Goal: Information Seeking & Learning: Learn about a topic

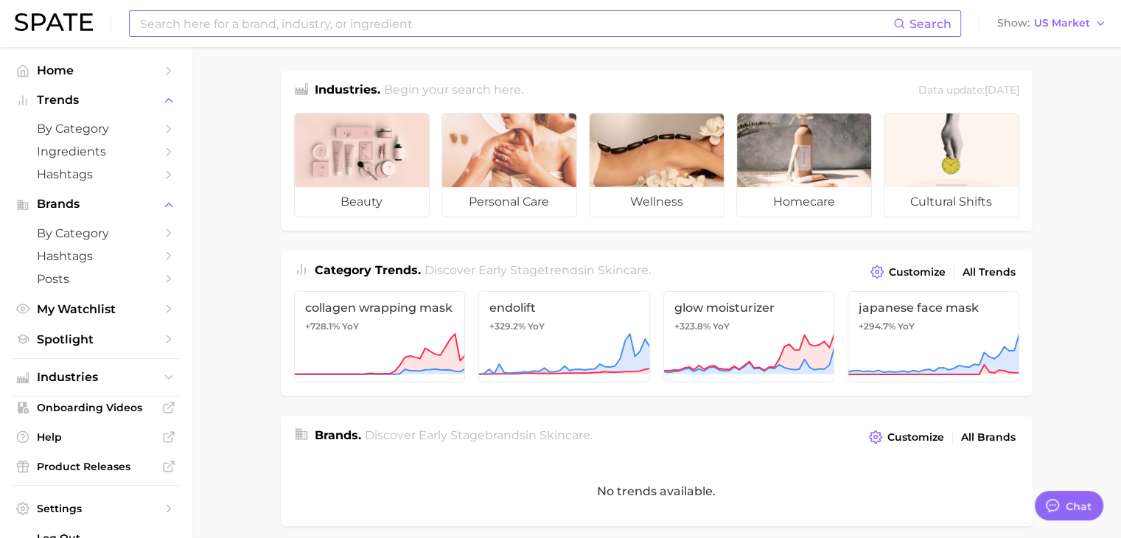
click at [388, 21] on input at bounding box center [516, 23] width 755 height 25
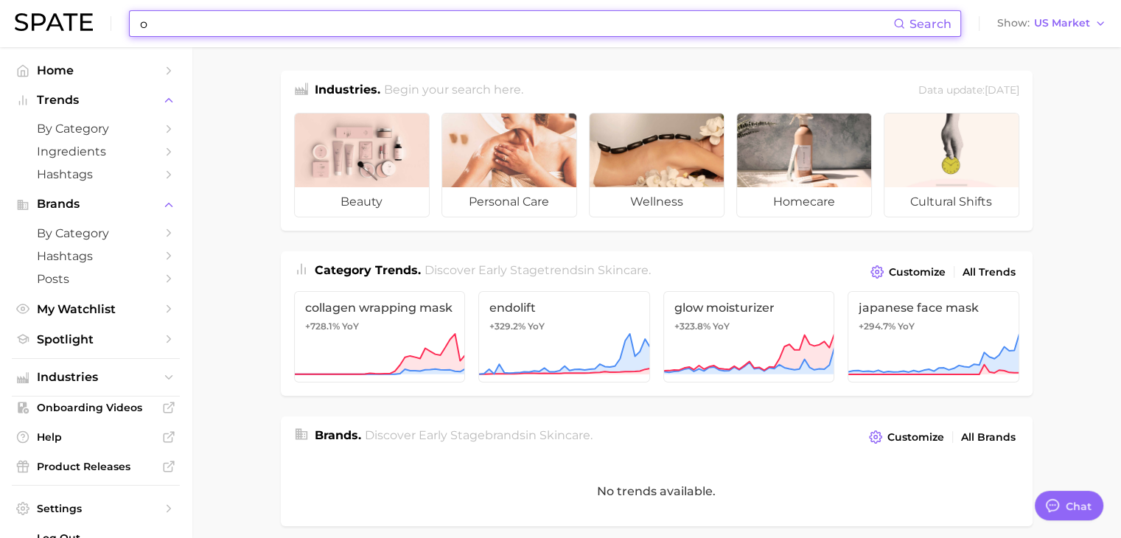
type input "o"
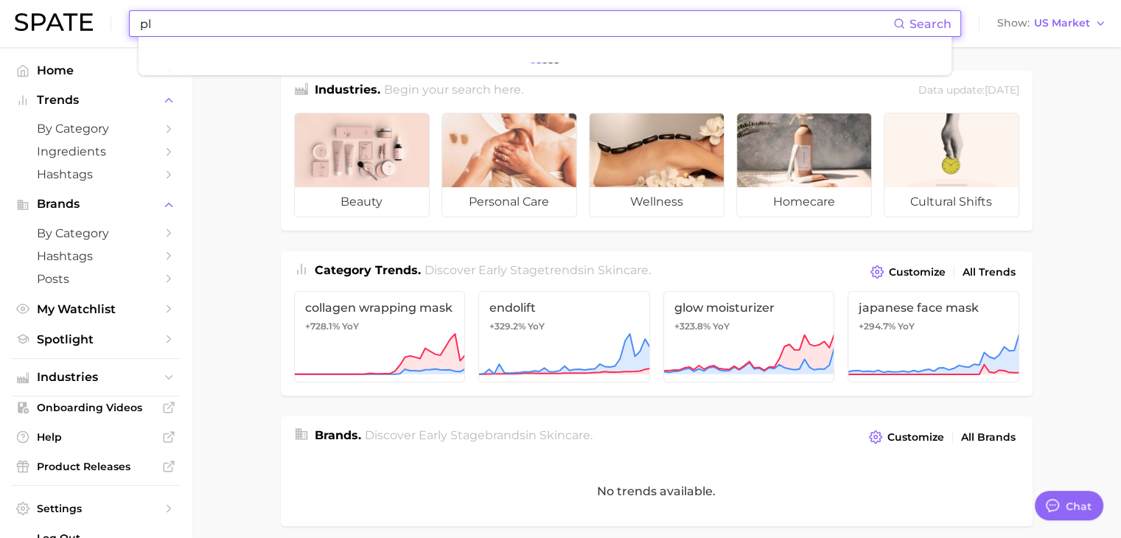
type input "p"
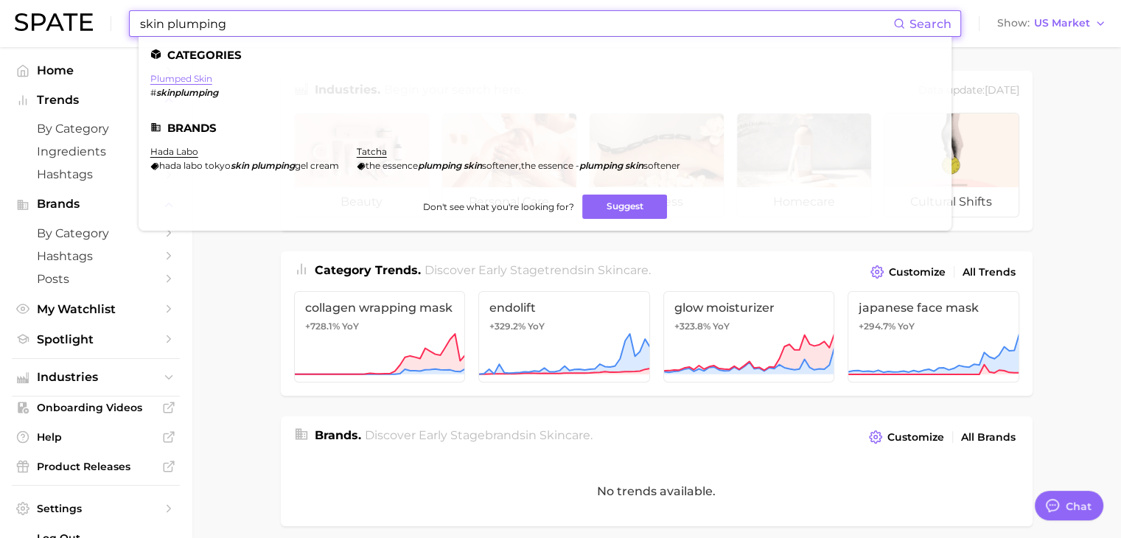
type input "skin plumping"
click at [184, 79] on link "plumped skin" at bounding box center [181, 78] width 62 height 11
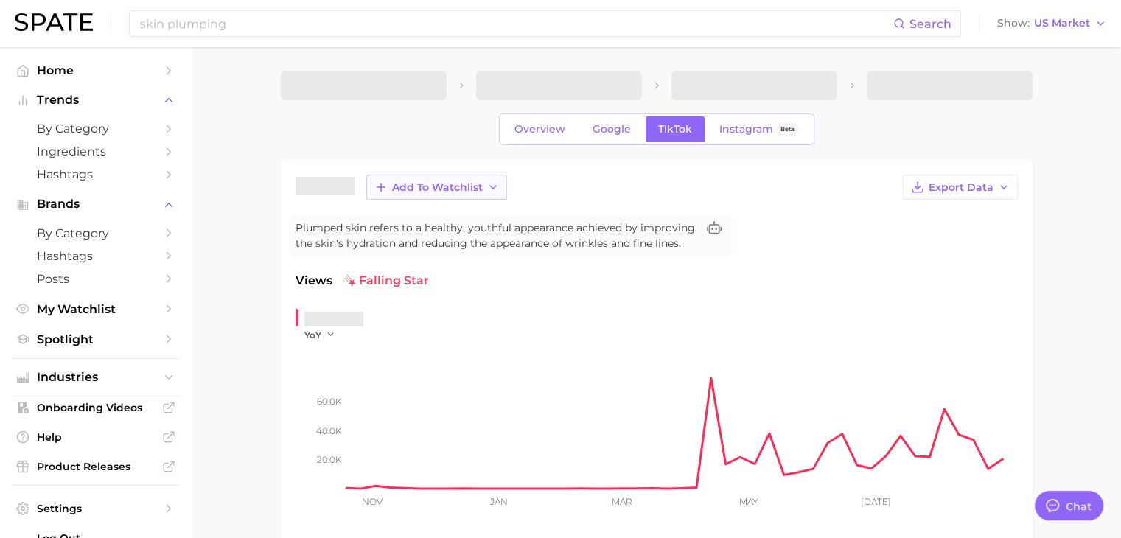
type textarea "x"
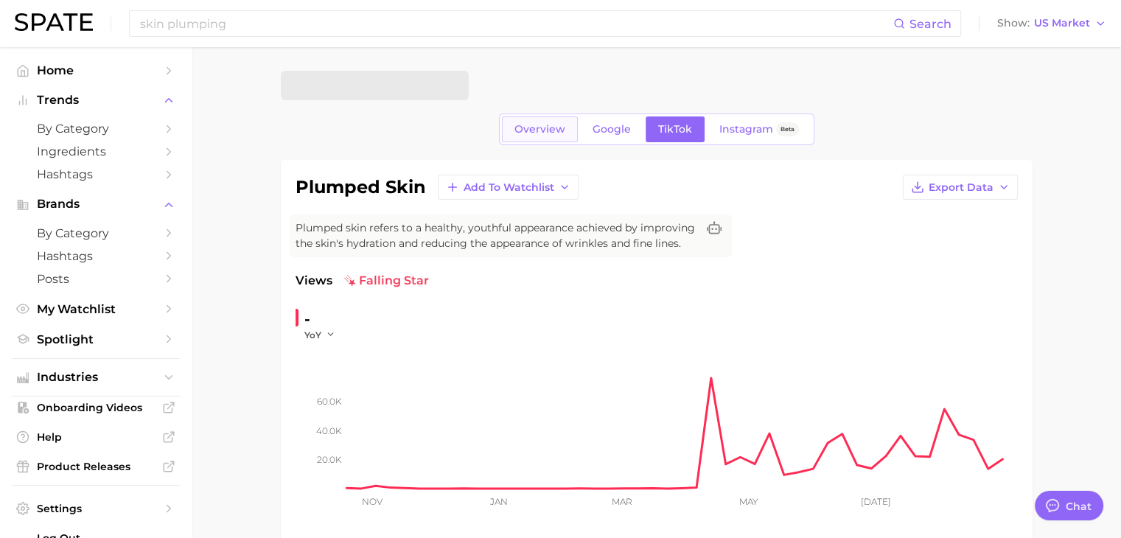
click at [551, 126] on span "Overview" at bounding box center [539, 129] width 51 height 13
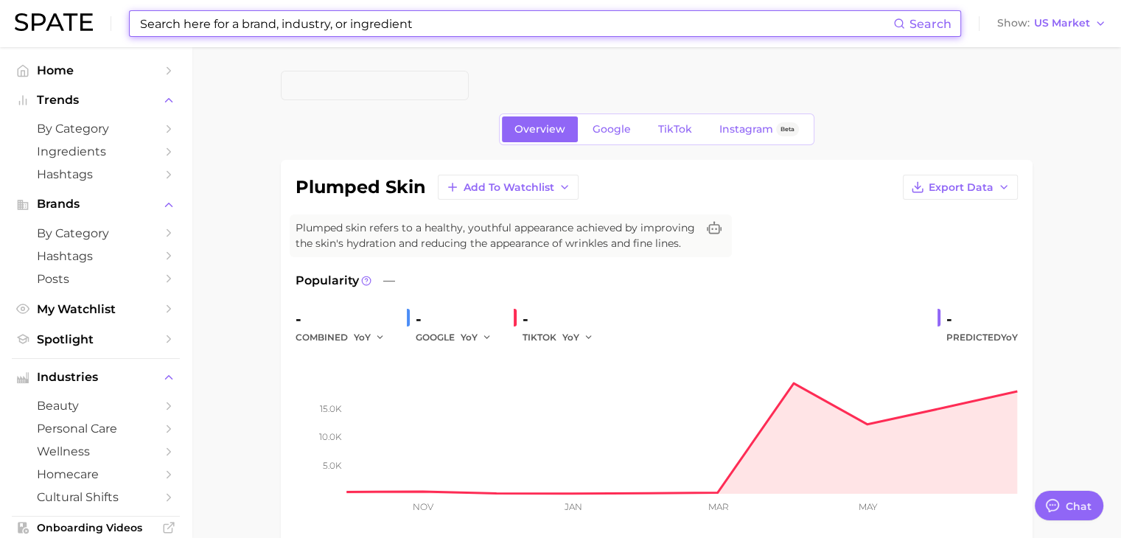
click at [429, 30] on input at bounding box center [516, 23] width 755 height 25
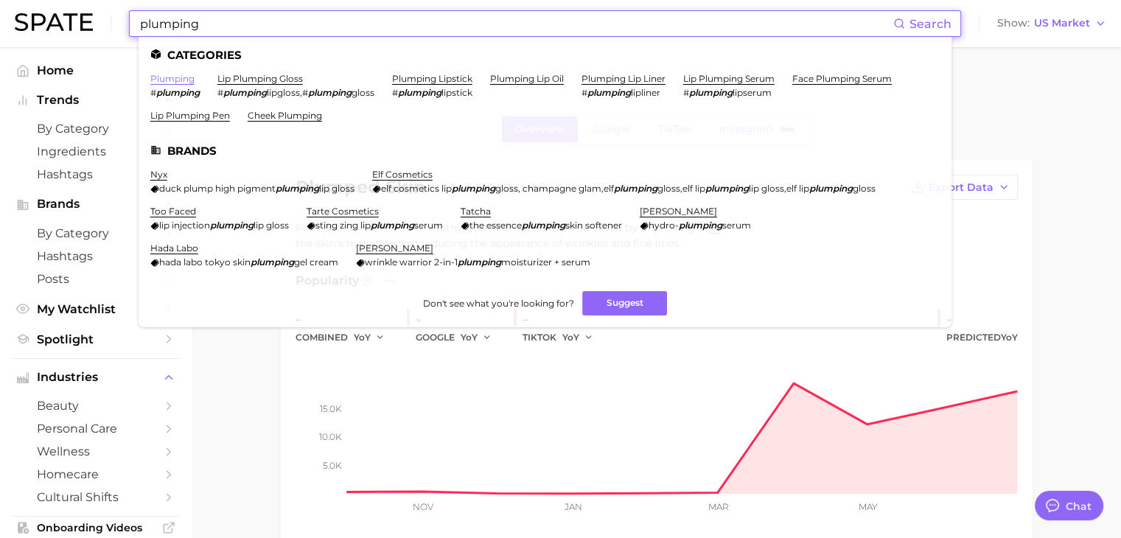
type input "plumping"
click at [180, 82] on link "plumping" at bounding box center [172, 78] width 44 height 11
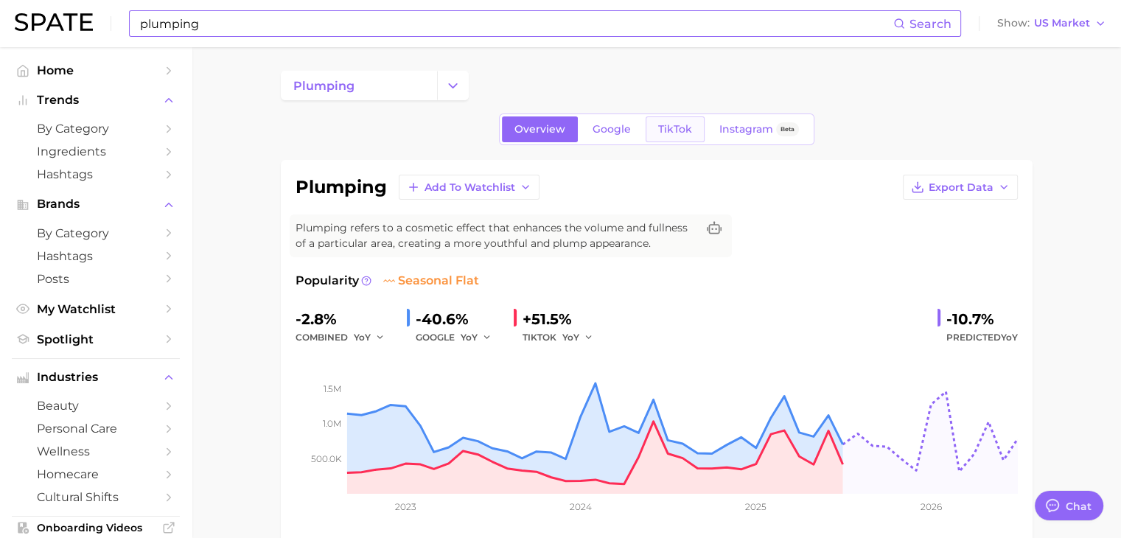
click at [678, 131] on span "TikTok" at bounding box center [675, 129] width 34 height 13
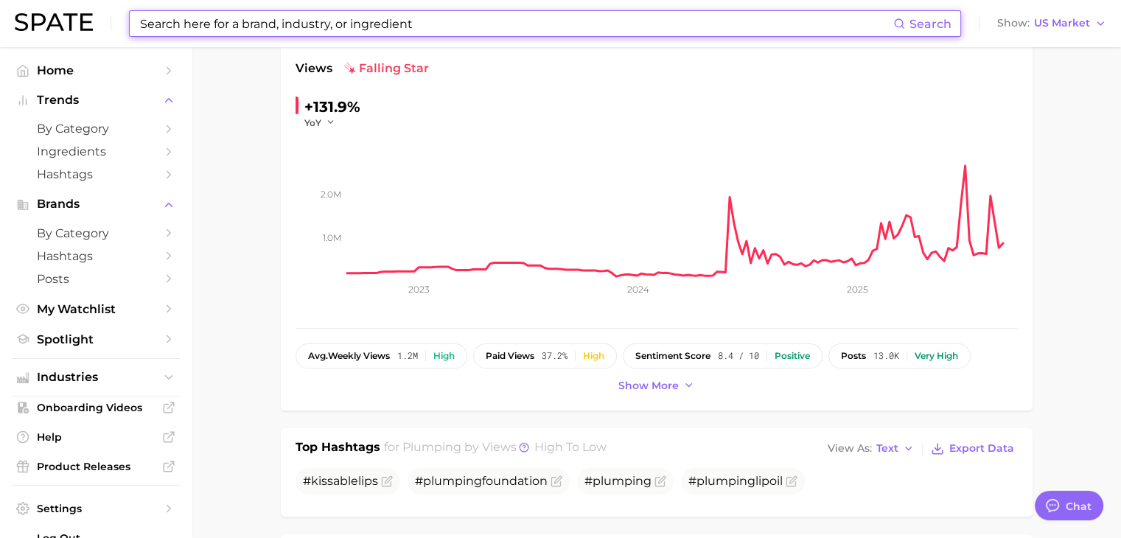
scroll to position [295, 0]
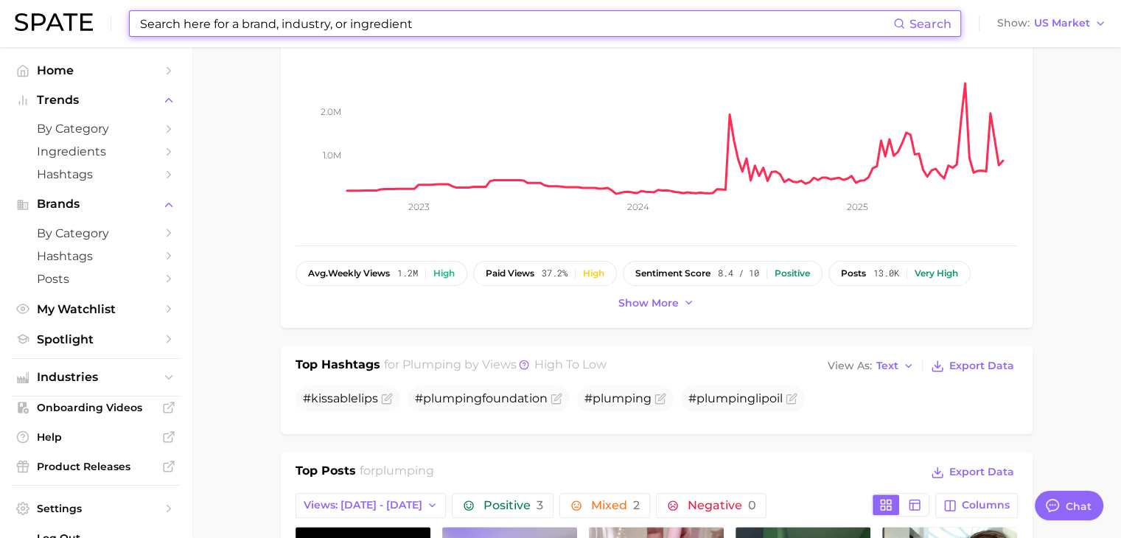
click at [340, 27] on input at bounding box center [516, 23] width 755 height 25
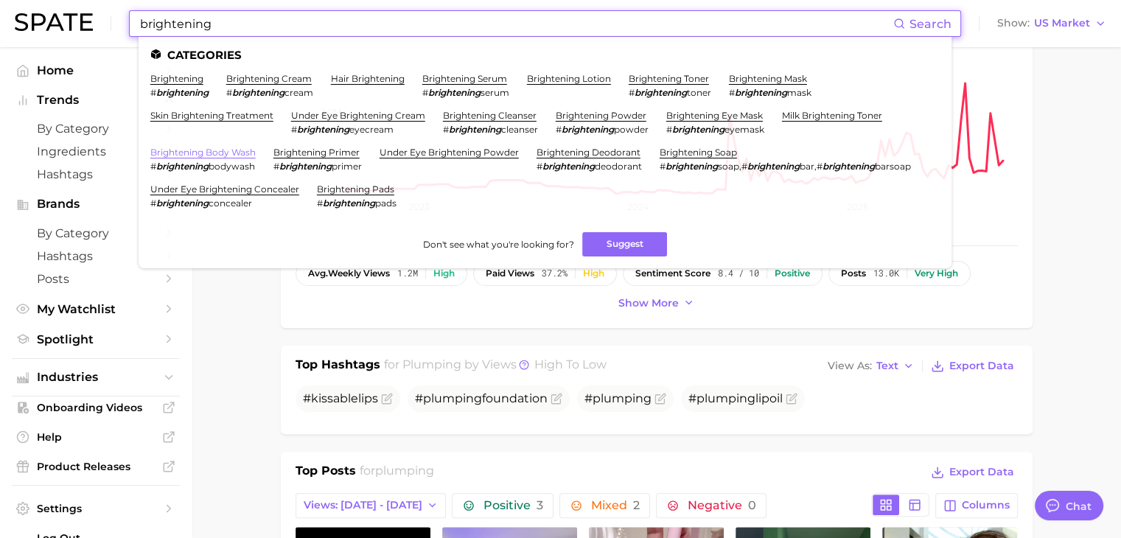
type input "brightening"
click at [199, 151] on link "brightening body wash" at bounding box center [202, 152] width 105 height 11
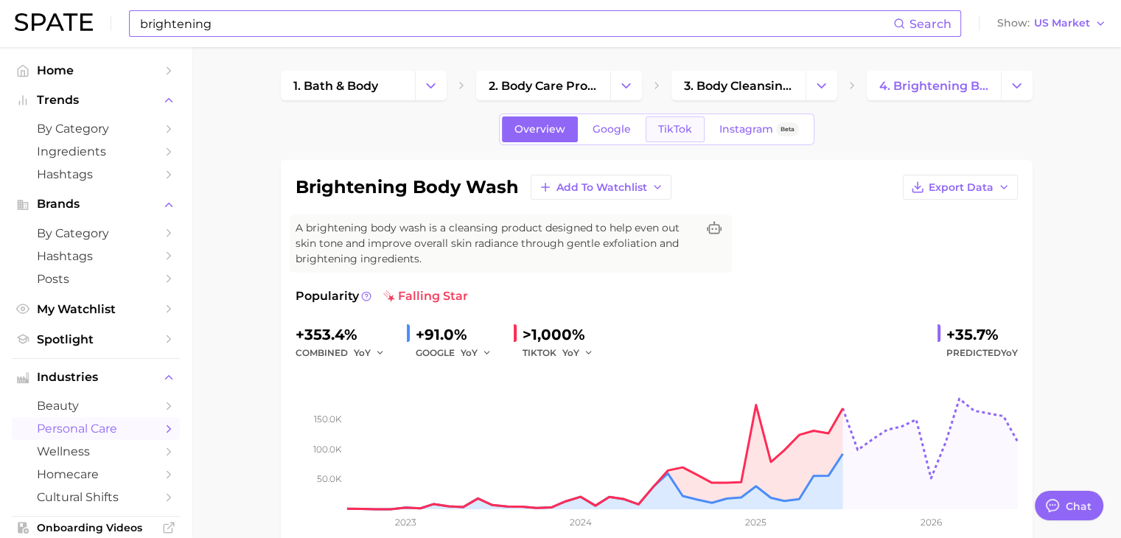
click at [691, 135] on link "TikTok" at bounding box center [675, 129] width 59 height 26
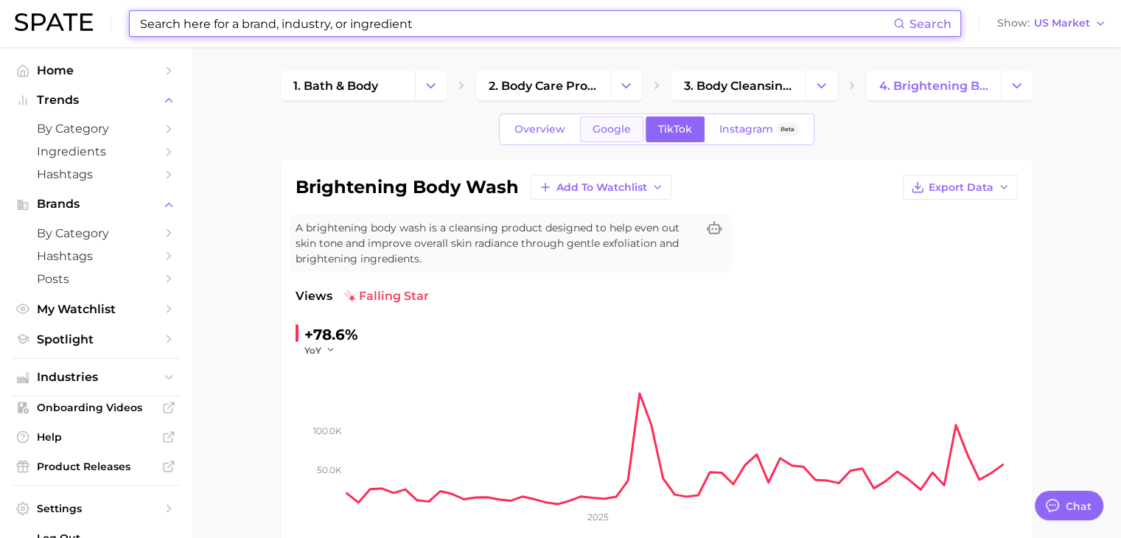
click at [623, 122] on link "Google" at bounding box center [611, 129] width 63 height 26
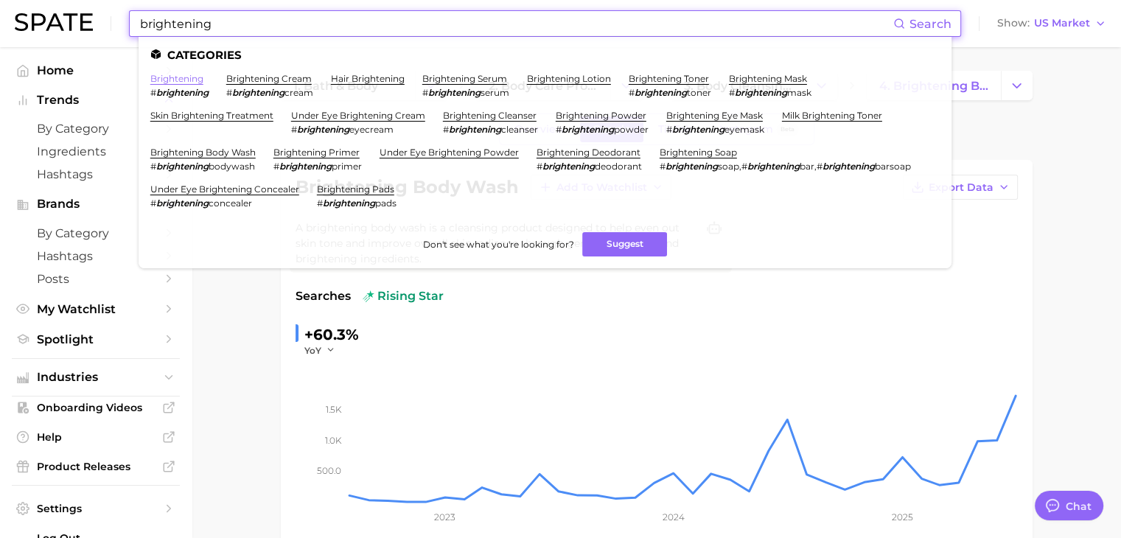
type input "brightening"
click at [189, 76] on link "brightening" at bounding box center [176, 78] width 53 height 11
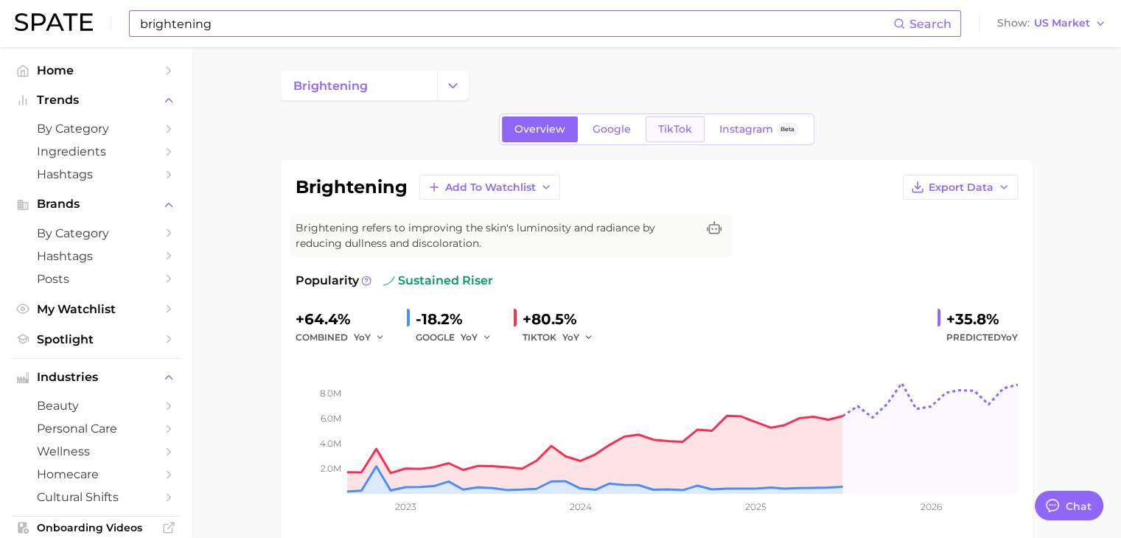
click at [687, 130] on span "TikTok" at bounding box center [675, 129] width 34 height 13
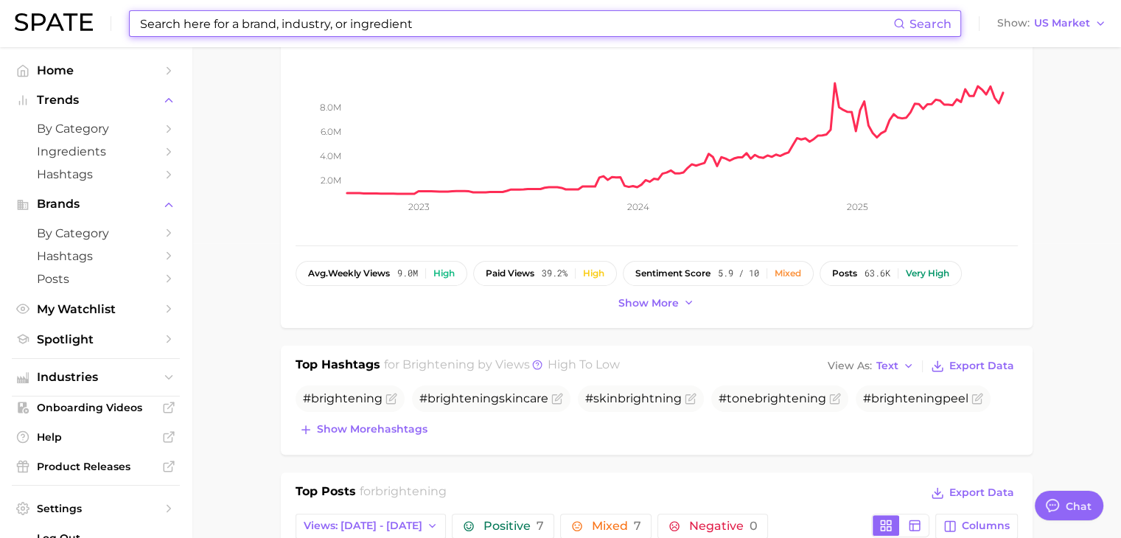
scroll to position [74, 0]
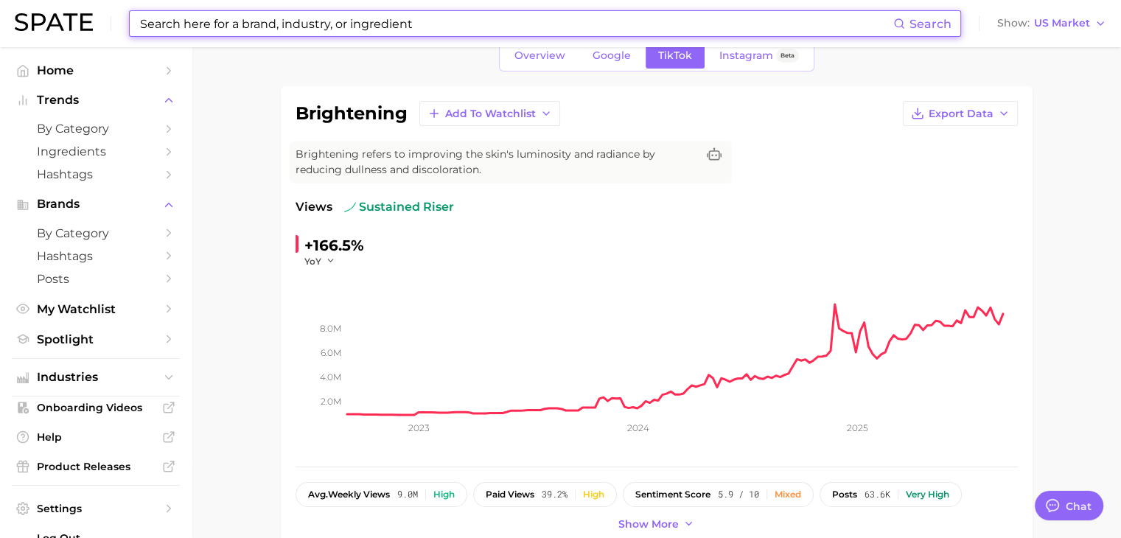
click at [283, 29] on input at bounding box center [516, 23] width 755 height 25
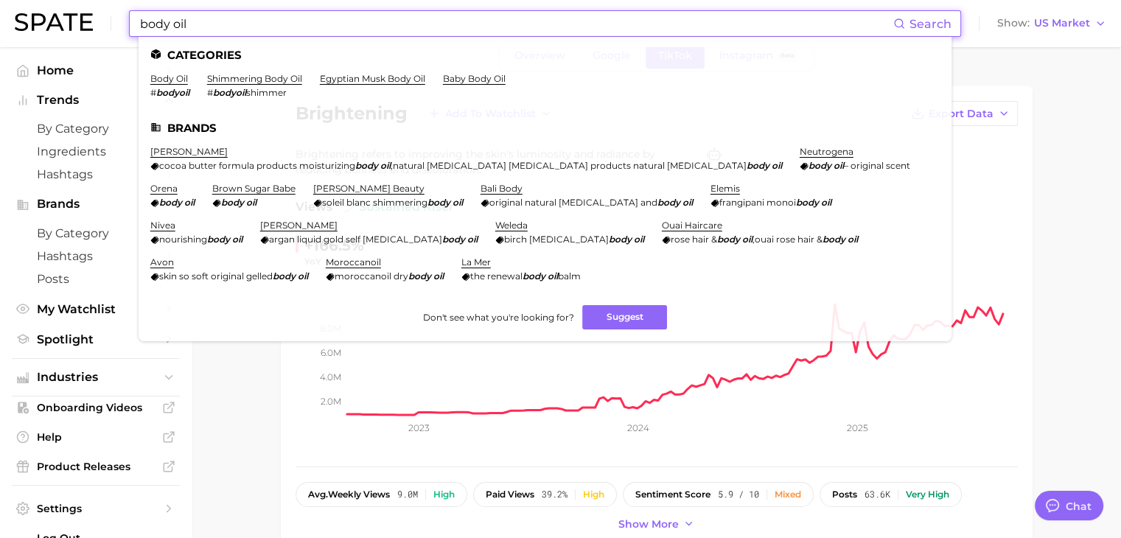
type input "body oil"
click at [175, 73] on ul "Categories body oil # bodyoil shimmering body oil # bodyoil shimmer egyptian mu…" at bounding box center [545, 189] width 813 height 304
click at [176, 84] on link "body oil" at bounding box center [169, 78] width 38 height 11
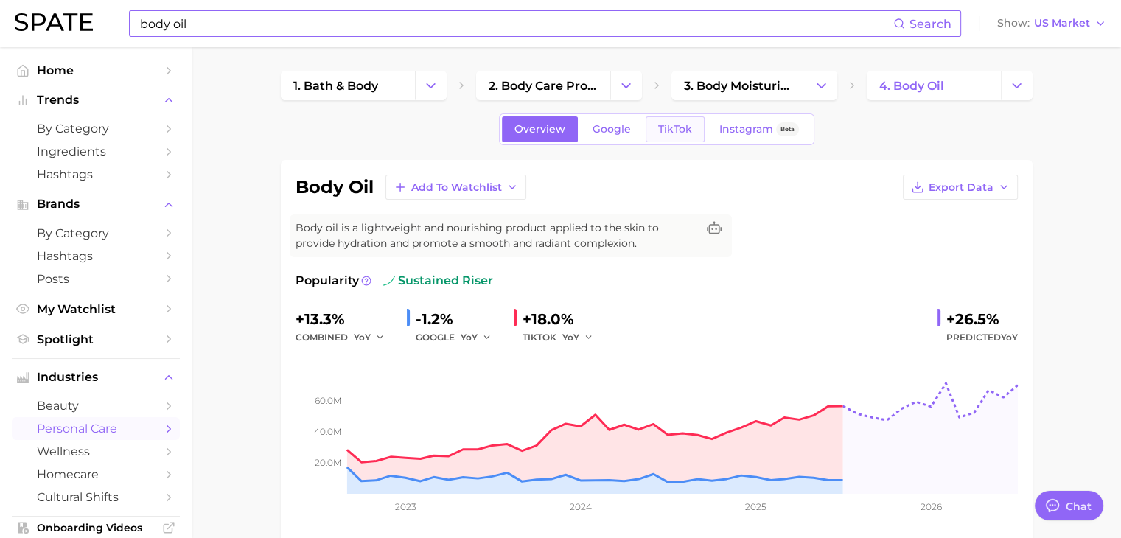
click at [690, 135] on link "TikTok" at bounding box center [675, 129] width 59 height 26
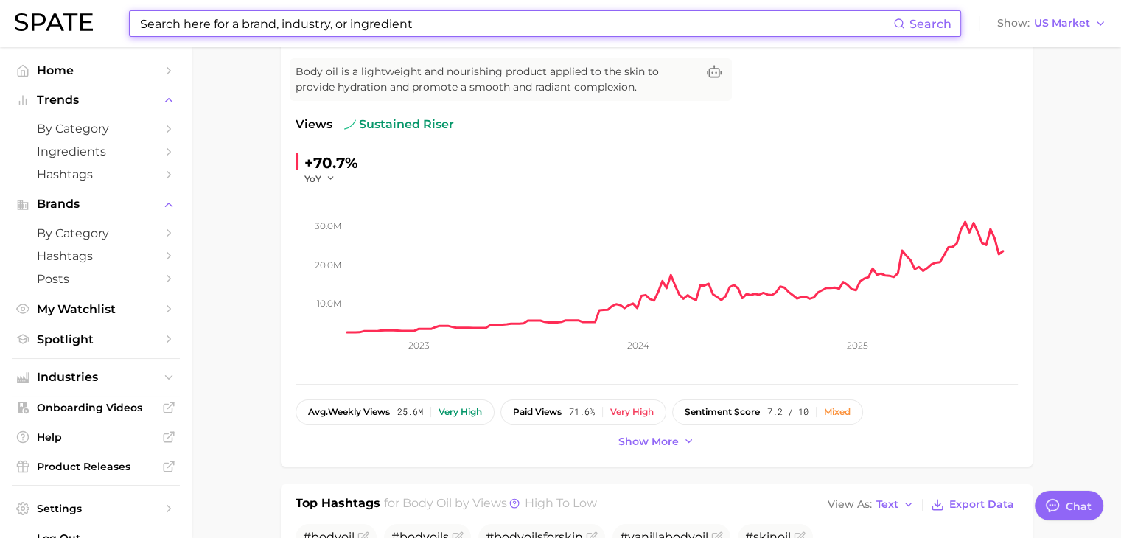
scroll to position [74, 0]
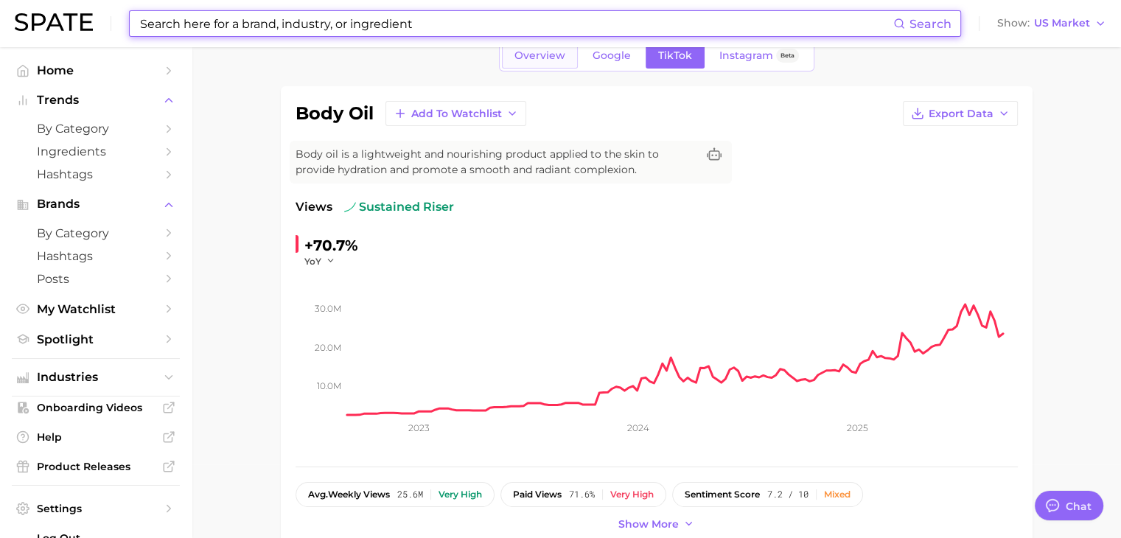
click at [538, 54] on span "Overview" at bounding box center [539, 55] width 51 height 13
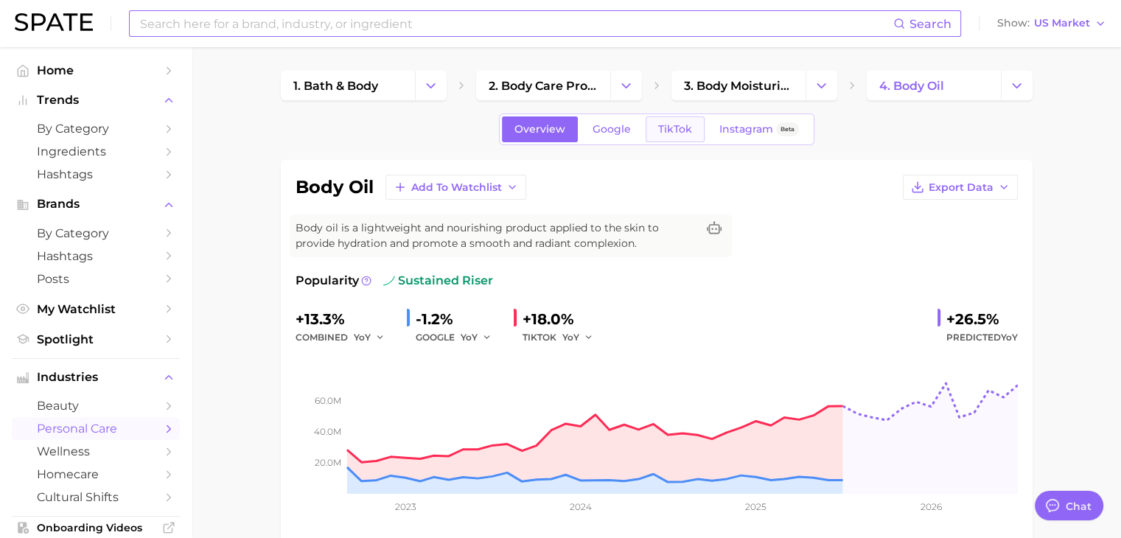
click at [650, 117] on link "TikTok" at bounding box center [675, 129] width 59 height 26
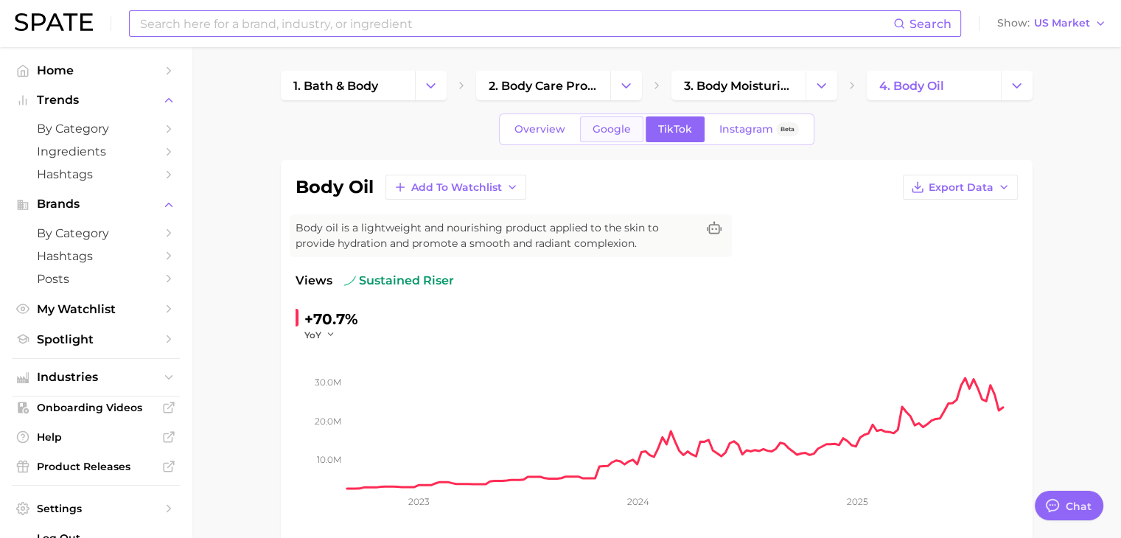
click at [605, 129] on span "Google" at bounding box center [612, 129] width 38 height 13
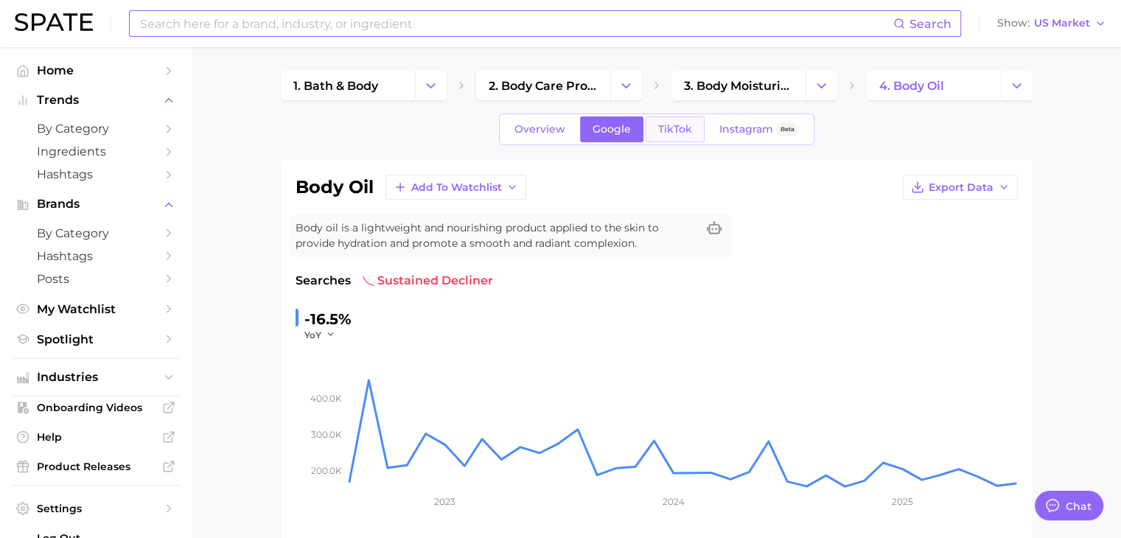
click at [658, 130] on span "TikTok" at bounding box center [675, 129] width 34 height 13
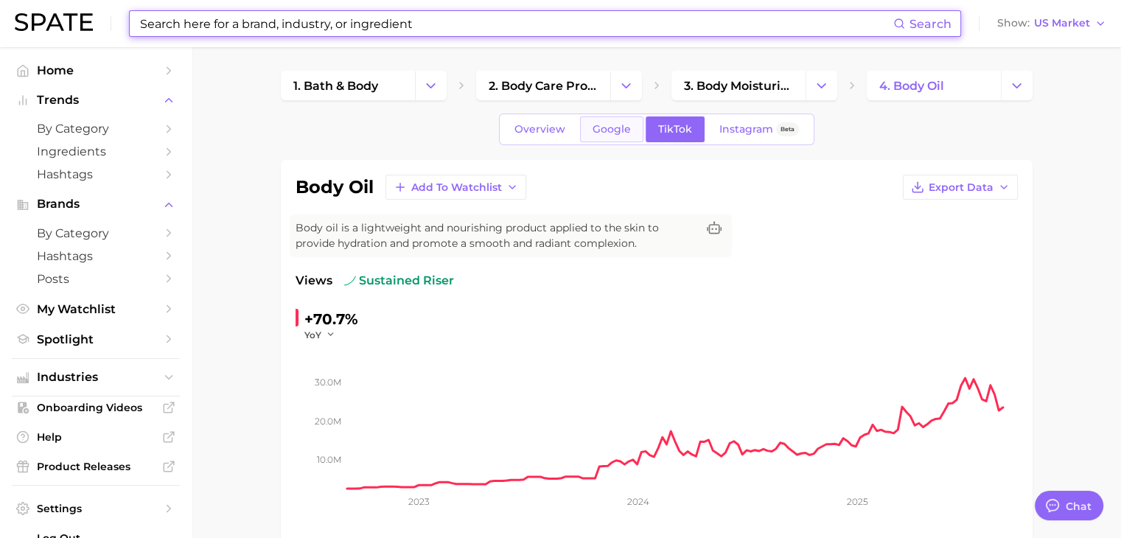
click at [617, 130] on span "Google" at bounding box center [612, 129] width 38 height 13
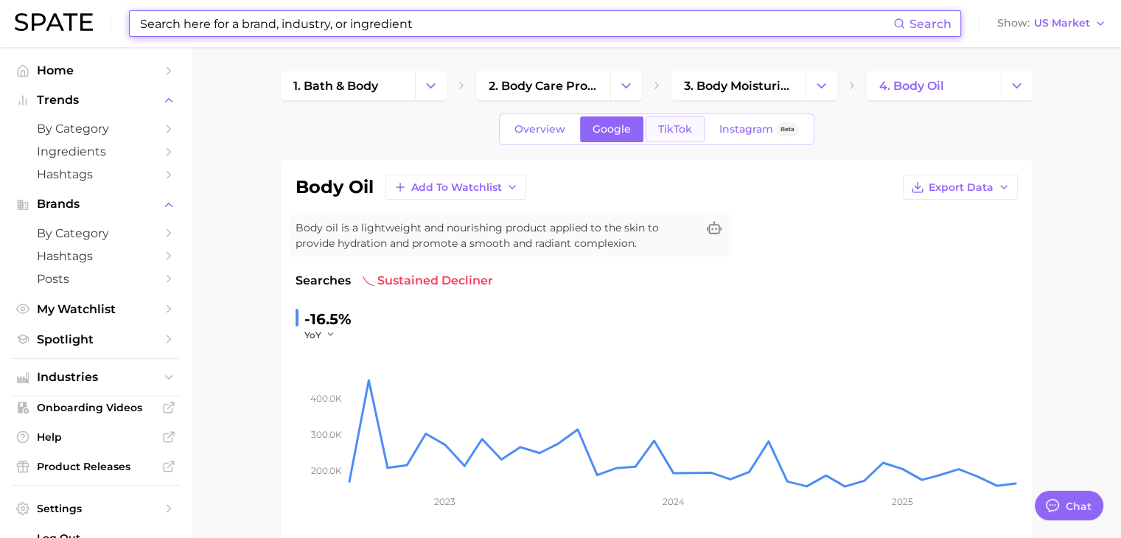
click at [655, 128] on link "TikTok" at bounding box center [675, 129] width 59 height 26
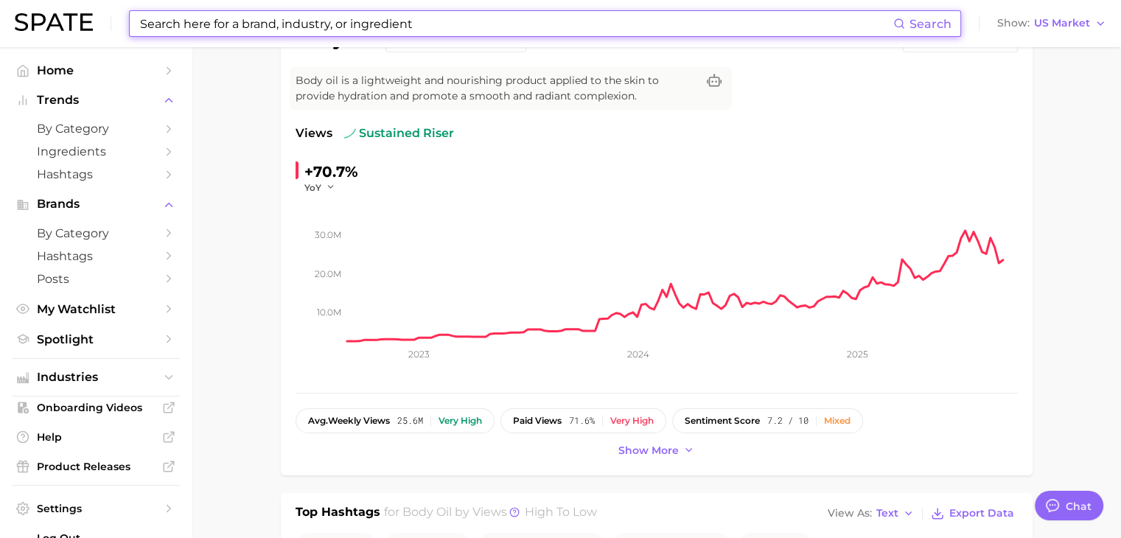
click at [330, 29] on input at bounding box center [516, 23] width 755 height 25
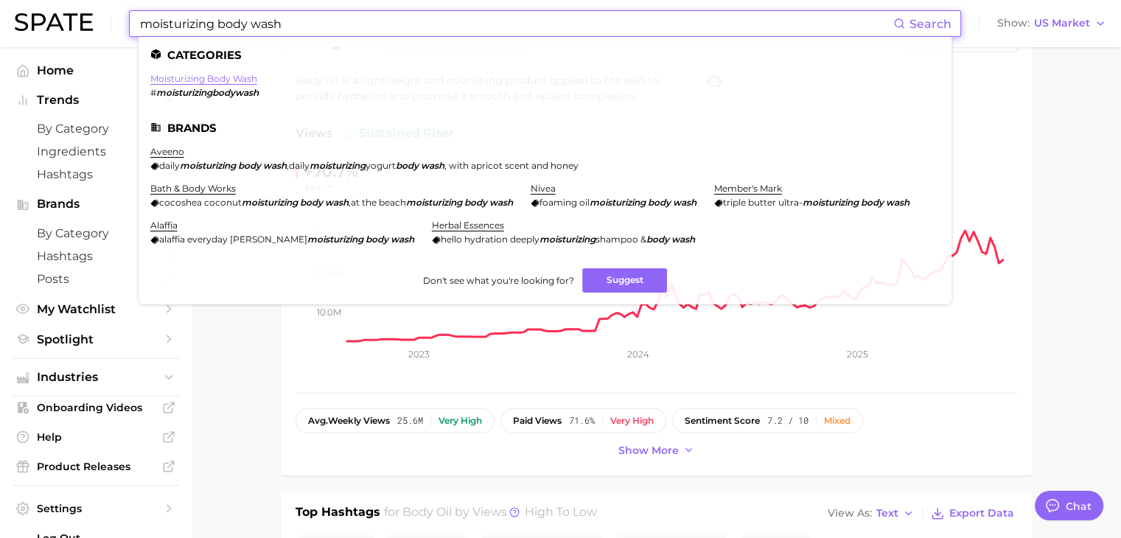
type input "moisturizing body wash"
click at [206, 77] on link "moisturizing body wash" at bounding box center [203, 78] width 107 height 11
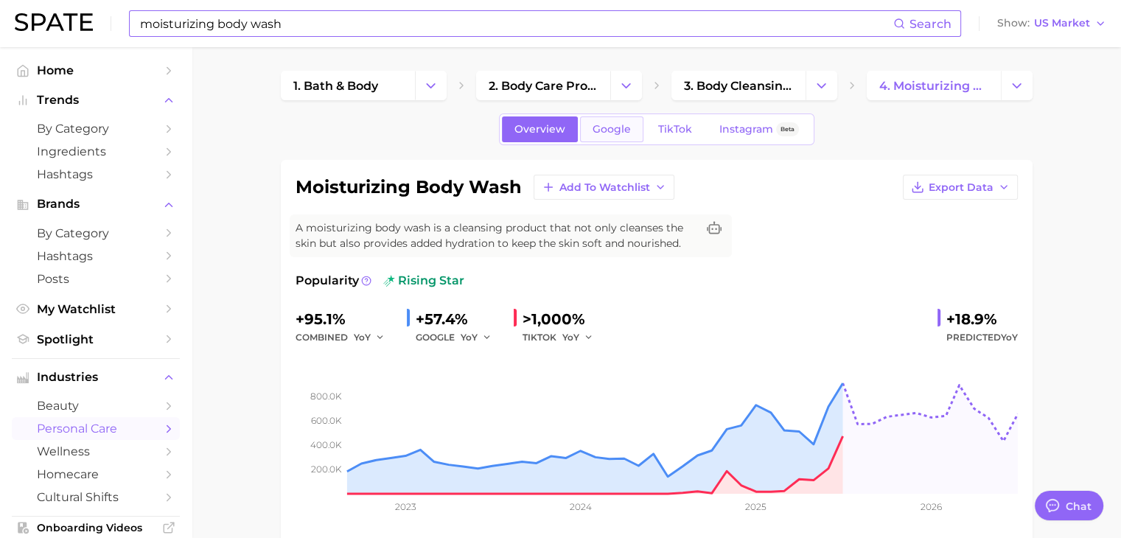
click at [619, 127] on span "Google" at bounding box center [612, 129] width 38 height 13
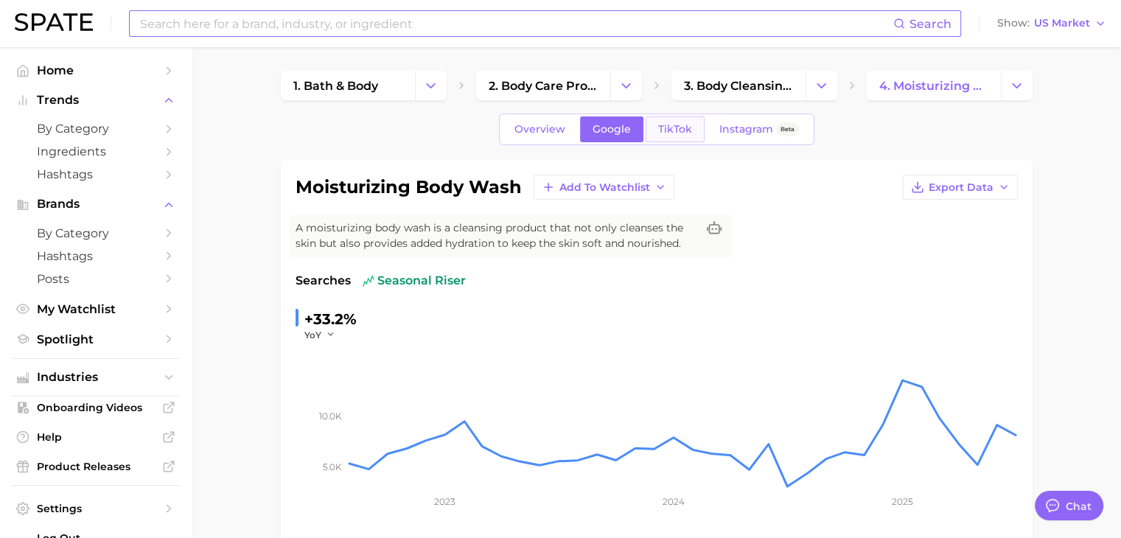
click at [663, 135] on span "TikTok" at bounding box center [675, 129] width 34 height 13
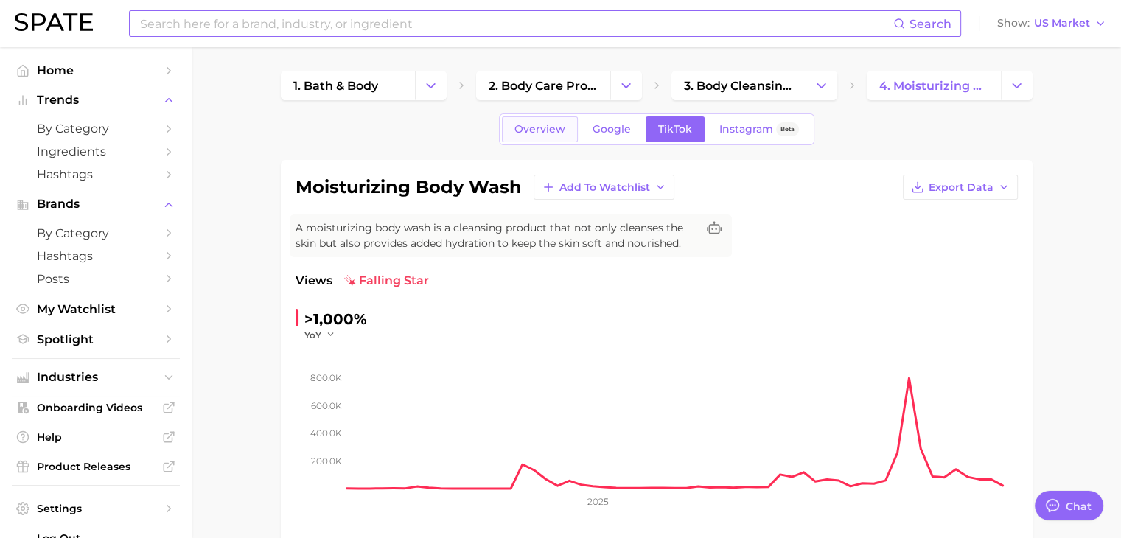
click at [559, 130] on span "Overview" at bounding box center [539, 129] width 51 height 13
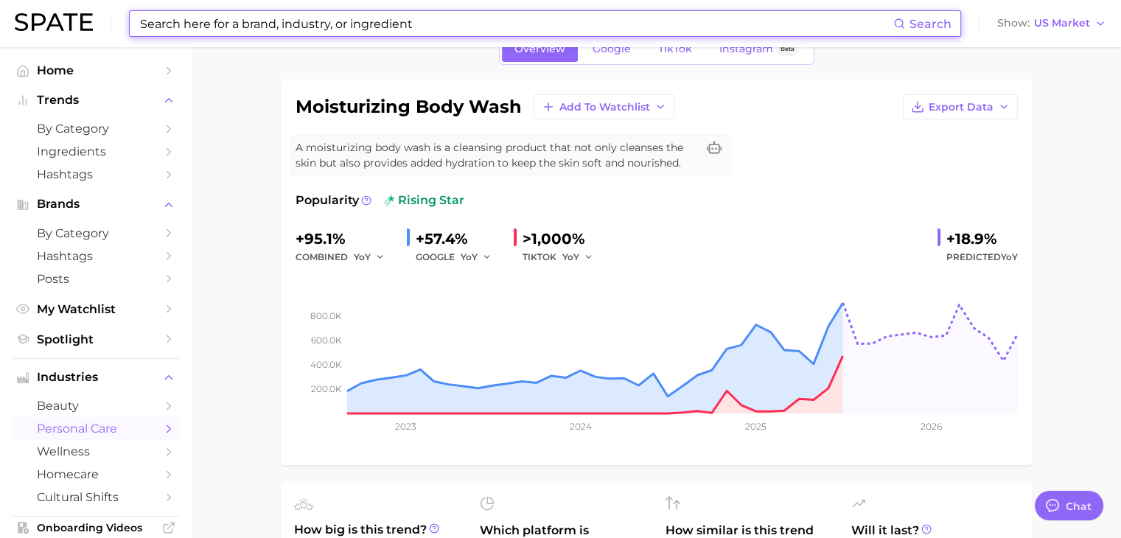
scroll to position [74, 0]
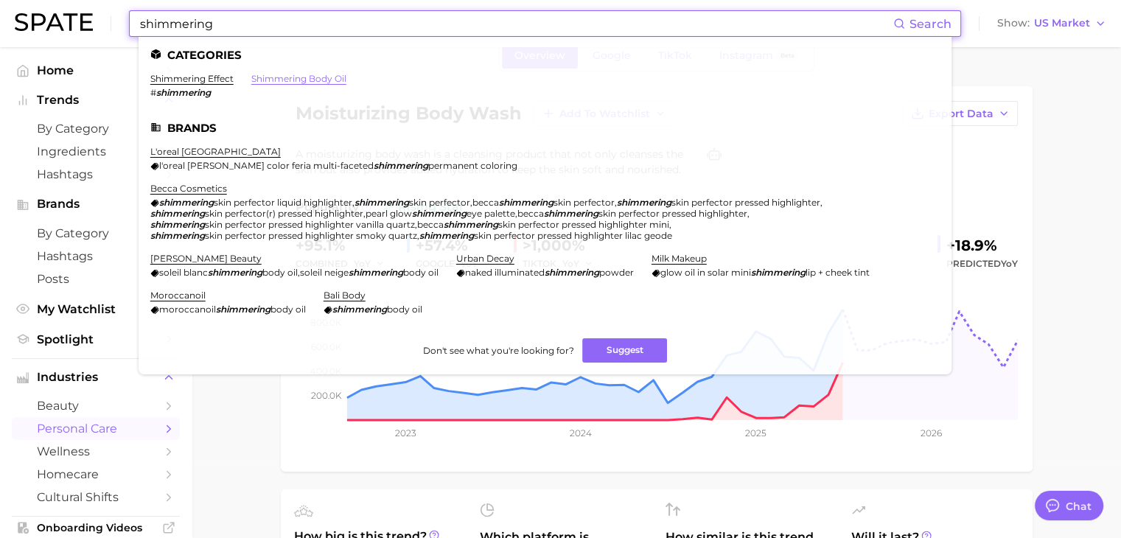
type input "shimmering"
click at [300, 77] on link "shimmering body oil" at bounding box center [298, 78] width 95 height 11
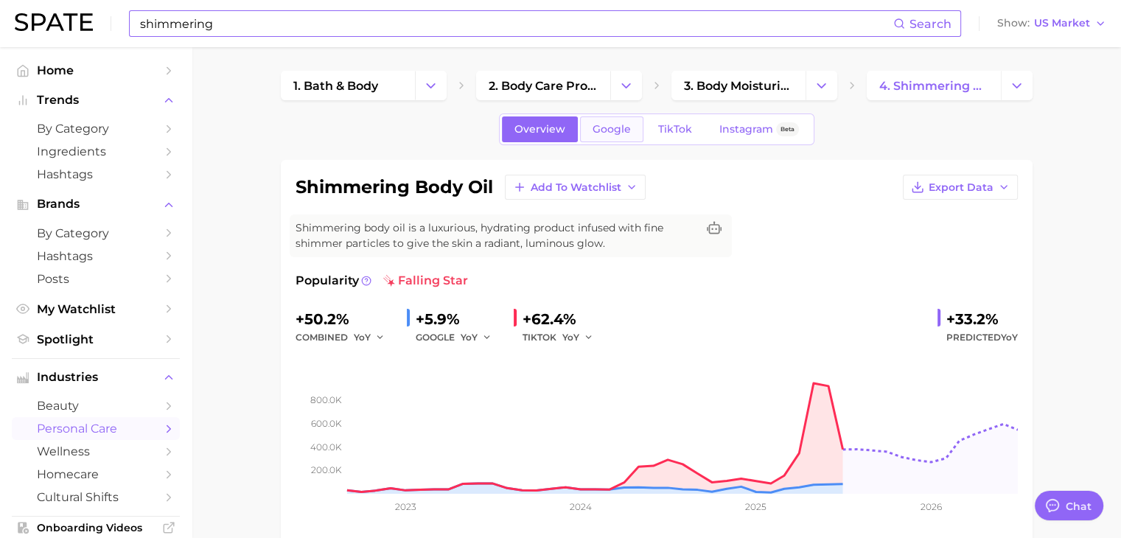
click at [622, 125] on span "Google" at bounding box center [612, 129] width 38 height 13
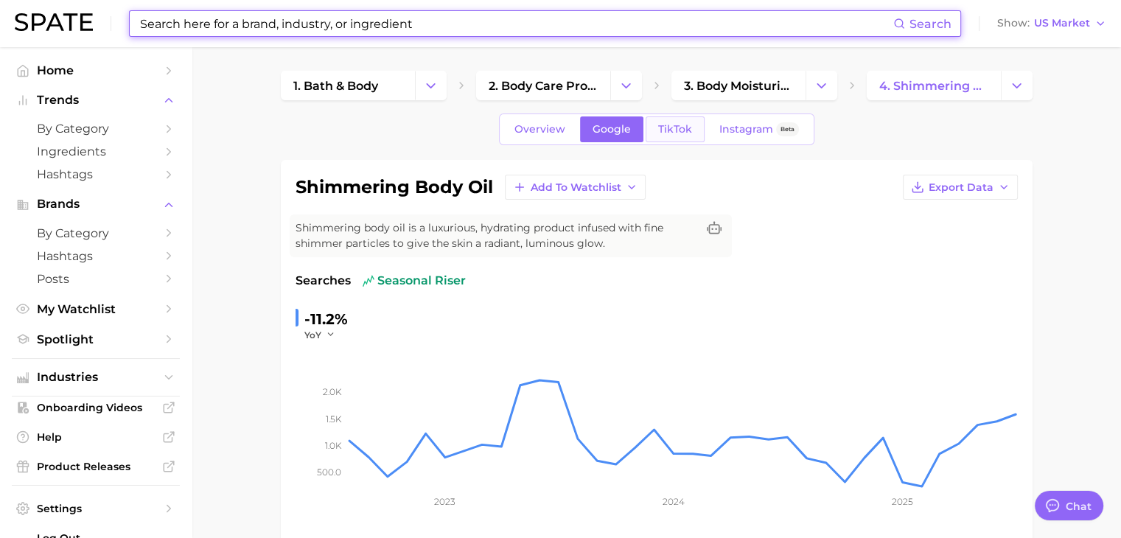
click at [660, 122] on link "TikTok" at bounding box center [675, 129] width 59 height 26
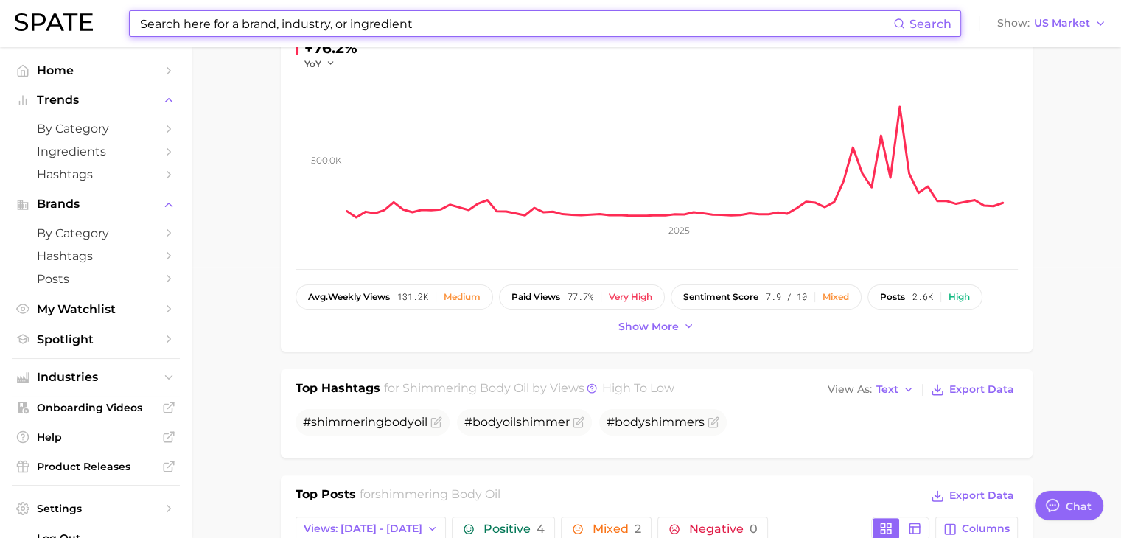
scroll to position [74, 0]
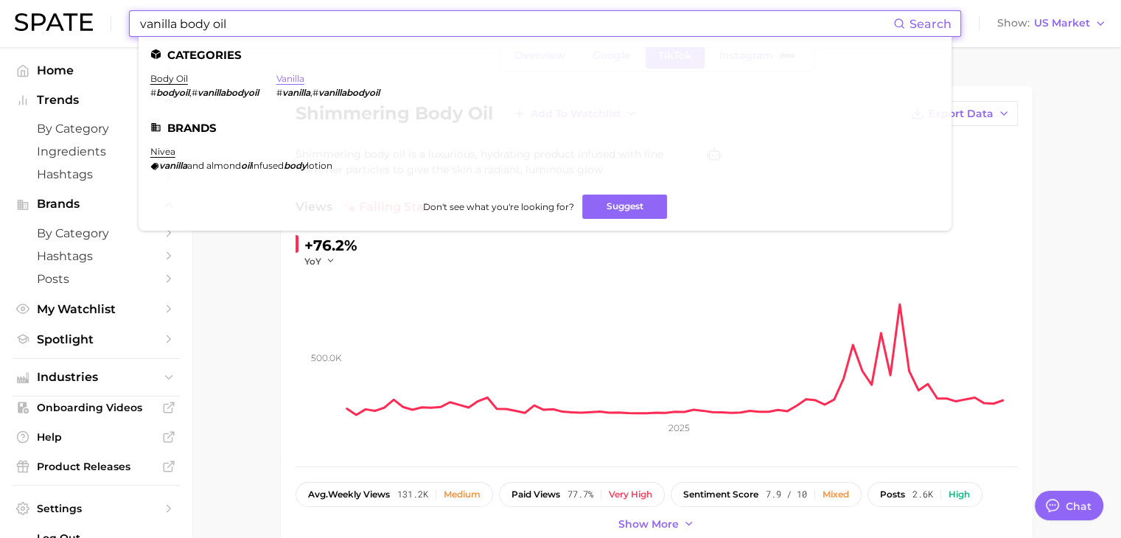
type input "vanilla body oil"
click at [288, 80] on link "vanilla" at bounding box center [290, 78] width 28 height 11
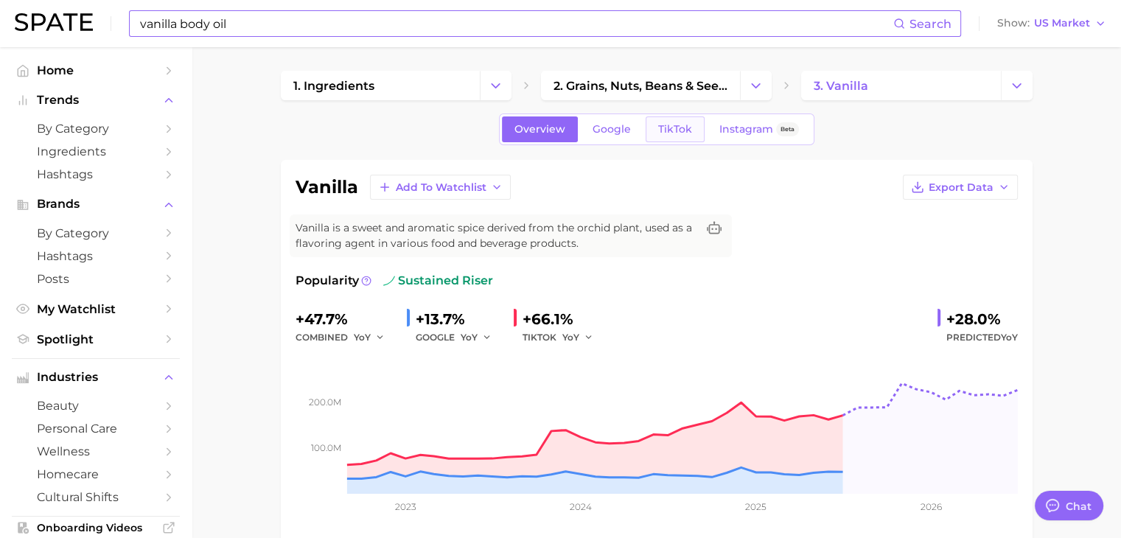
click at [669, 119] on link "TikTok" at bounding box center [675, 129] width 59 height 26
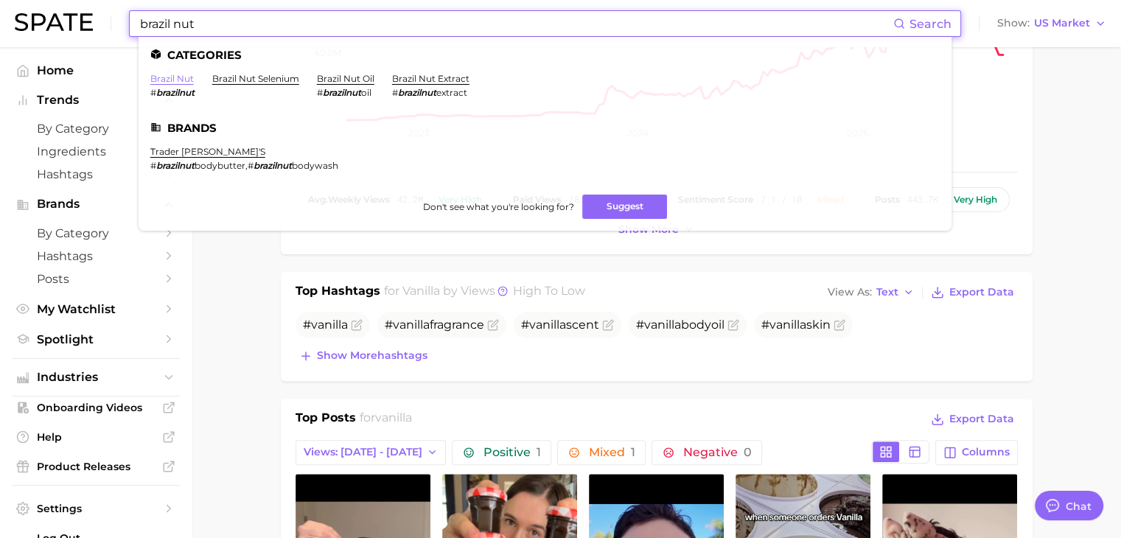
type input "brazil nut"
click at [178, 77] on link "brazil nut" at bounding box center [171, 78] width 43 height 11
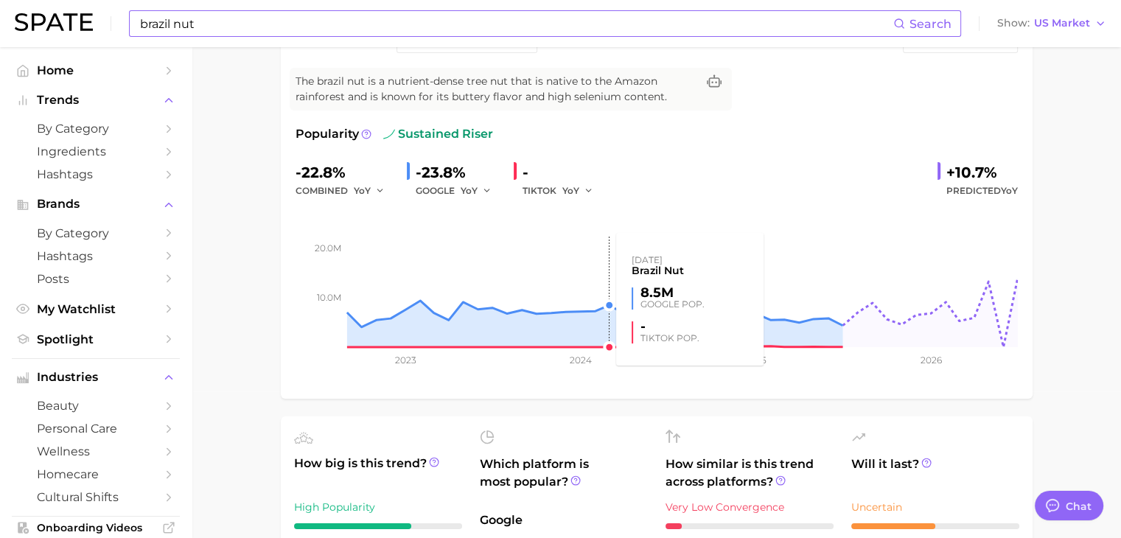
scroll to position [74, 0]
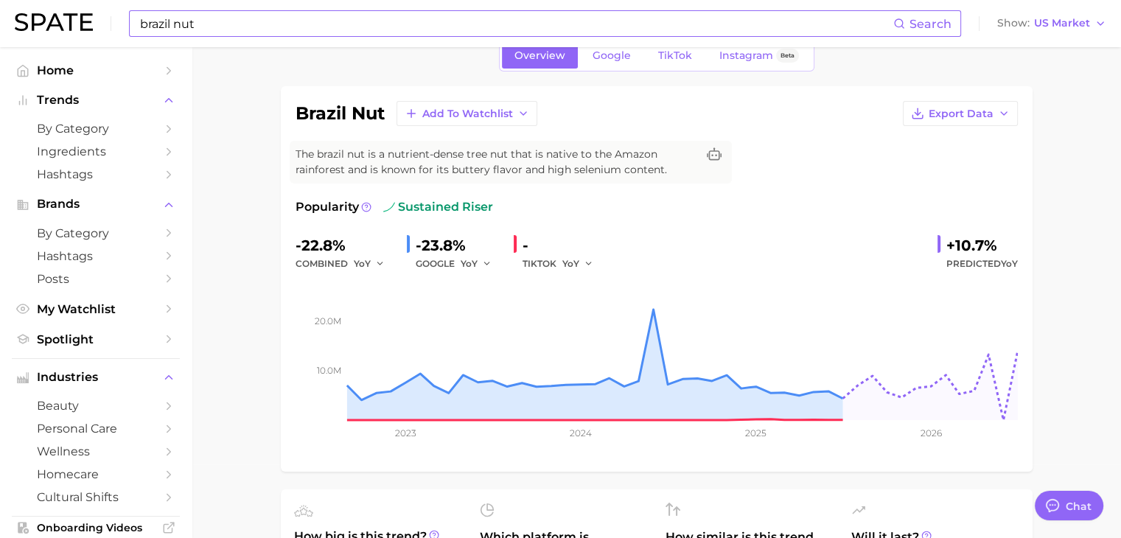
click at [622, 54] on span "Google" at bounding box center [612, 55] width 38 height 13
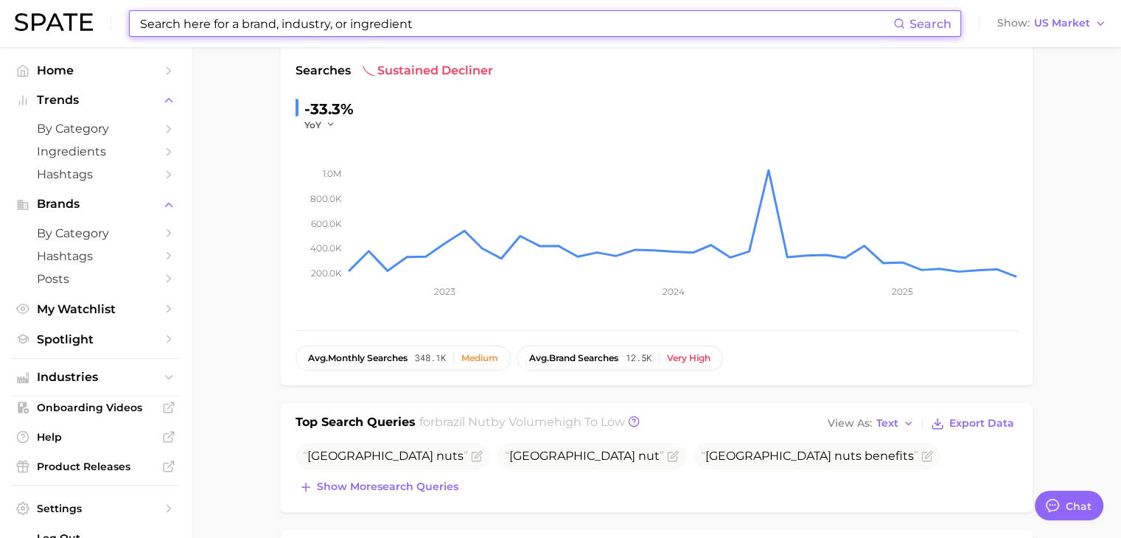
scroll to position [74, 0]
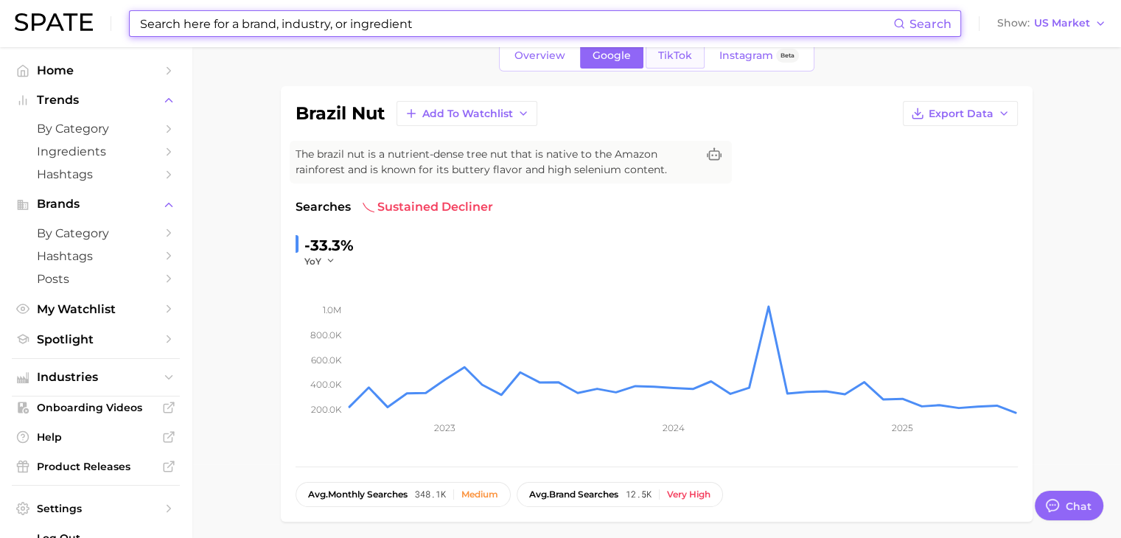
click at [668, 60] on span "TikTok" at bounding box center [675, 55] width 34 height 13
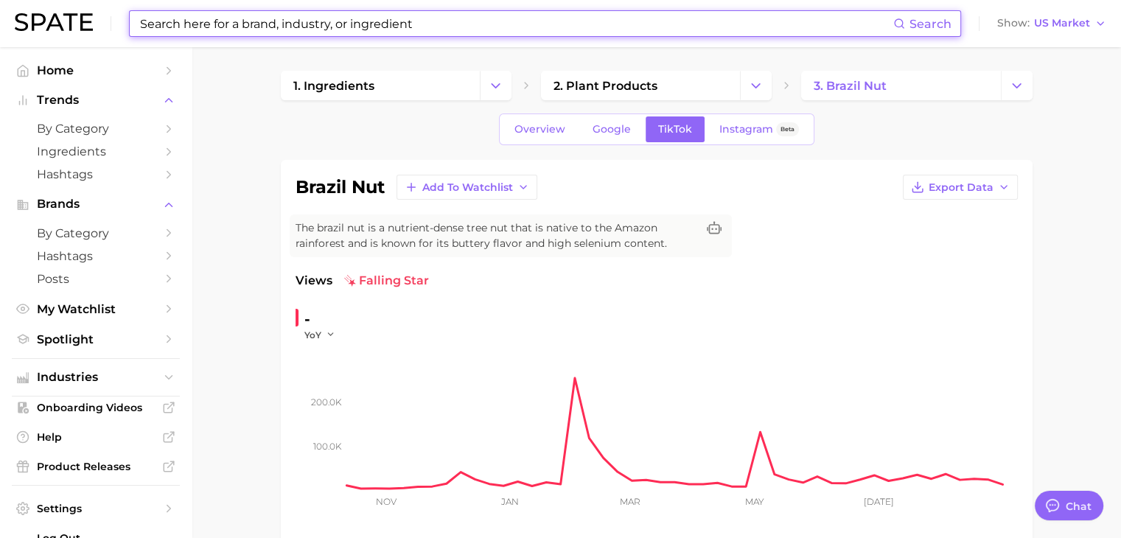
click at [363, 25] on input at bounding box center [516, 23] width 755 height 25
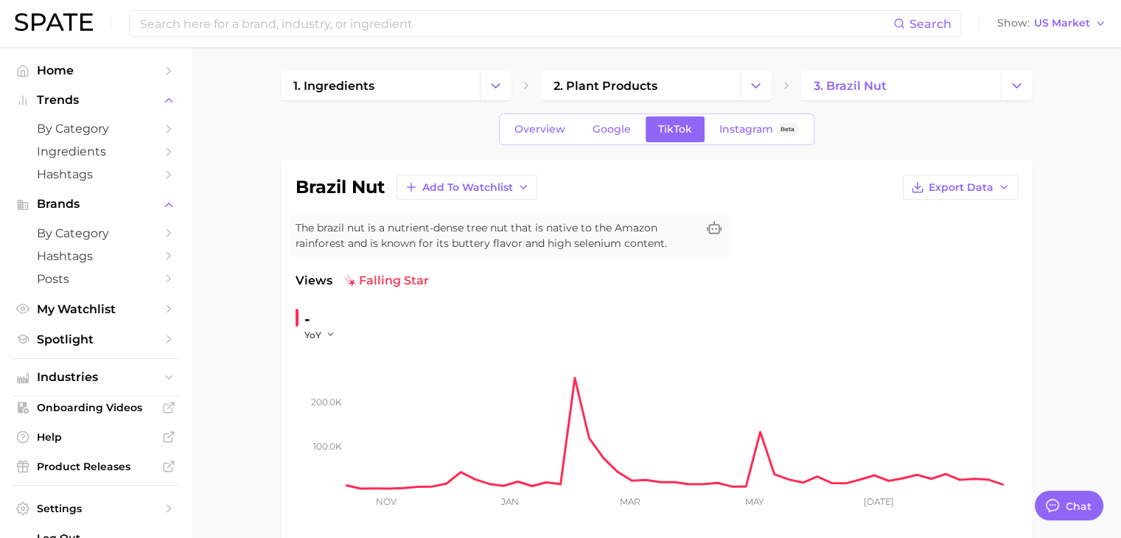
click at [282, 5] on div "Search Show US Market" at bounding box center [560, 23] width 1091 height 47
click at [287, 31] on input at bounding box center [516, 23] width 755 height 25
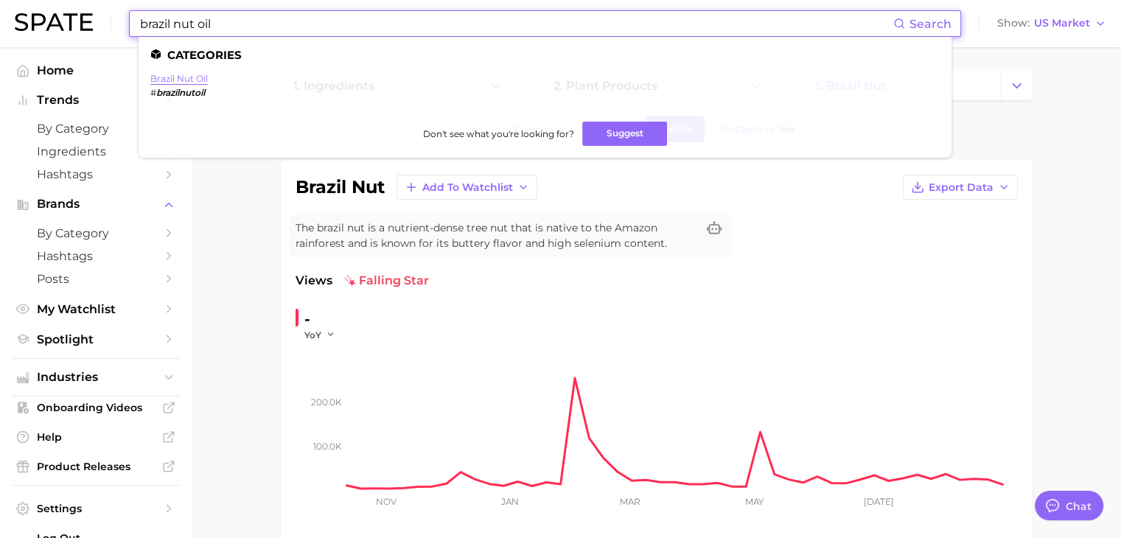
type input "brazil nut oil"
click at [198, 77] on link "brazil nut oil" at bounding box center [178, 78] width 57 height 11
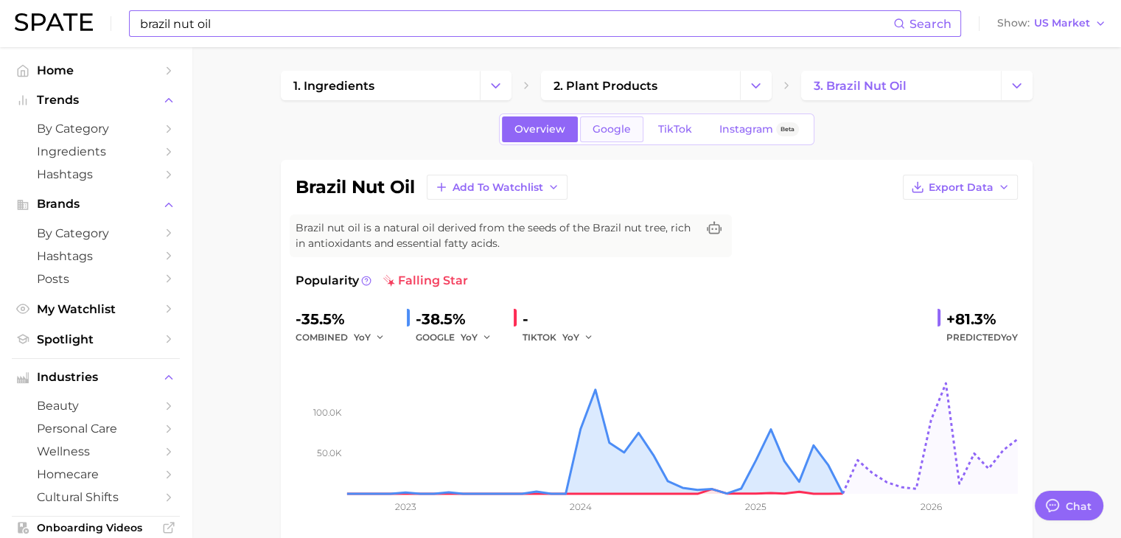
click at [631, 134] on link "Google" at bounding box center [611, 129] width 63 height 26
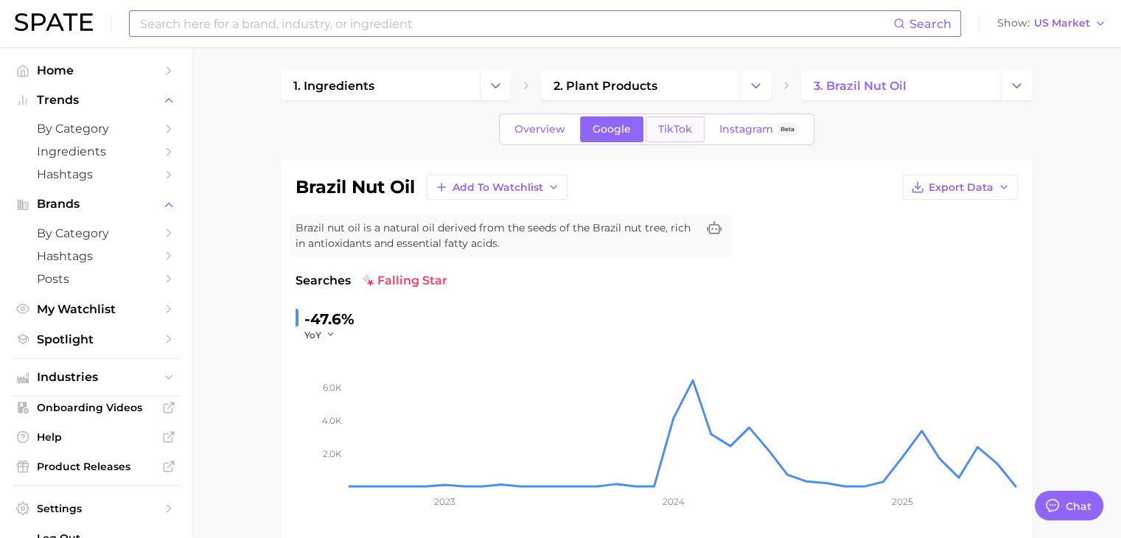
click at [658, 135] on span "TikTok" at bounding box center [675, 129] width 34 height 13
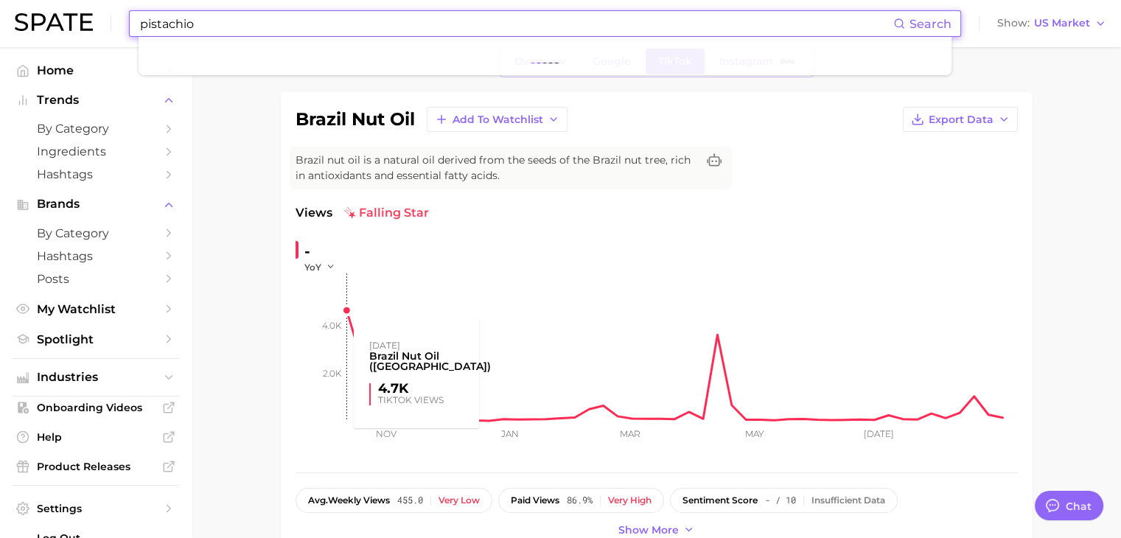
scroll to position [147, 0]
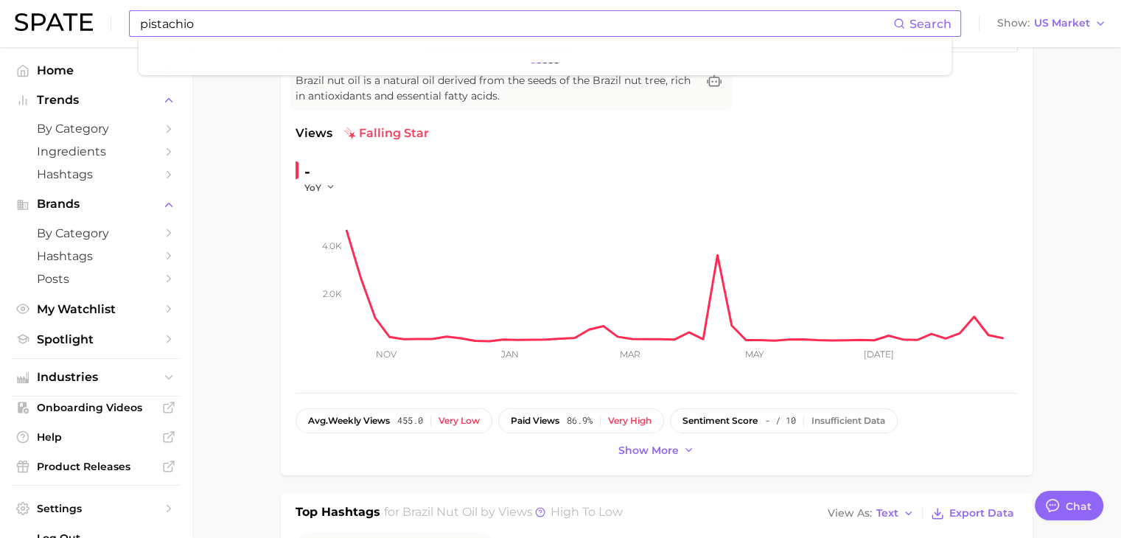
click at [212, 24] on input "pistachio" at bounding box center [516, 23] width 755 height 25
type input "p"
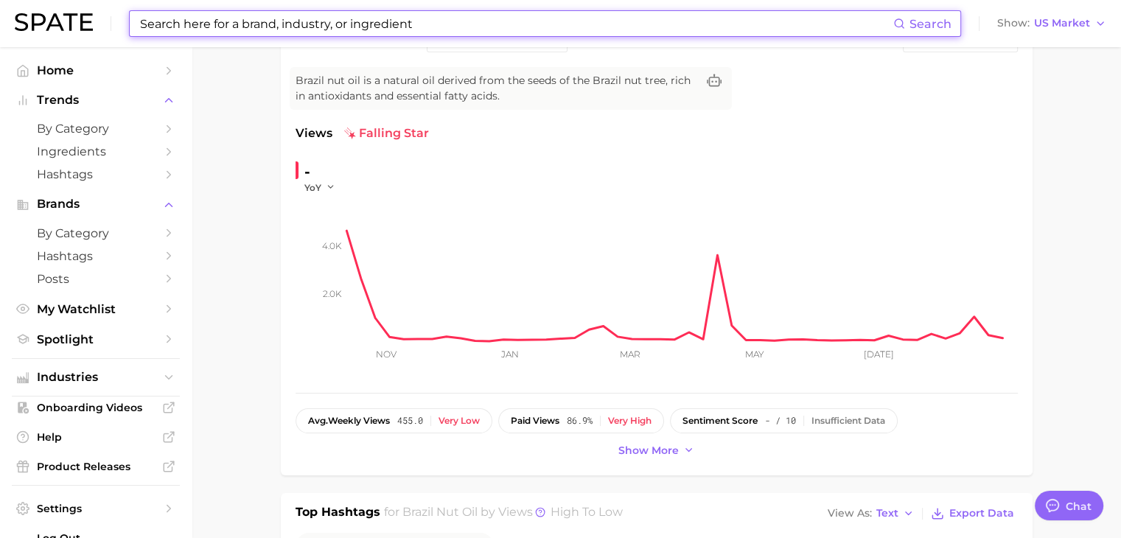
click at [212, 24] on input at bounding box center [516, 23] width 755 height 25
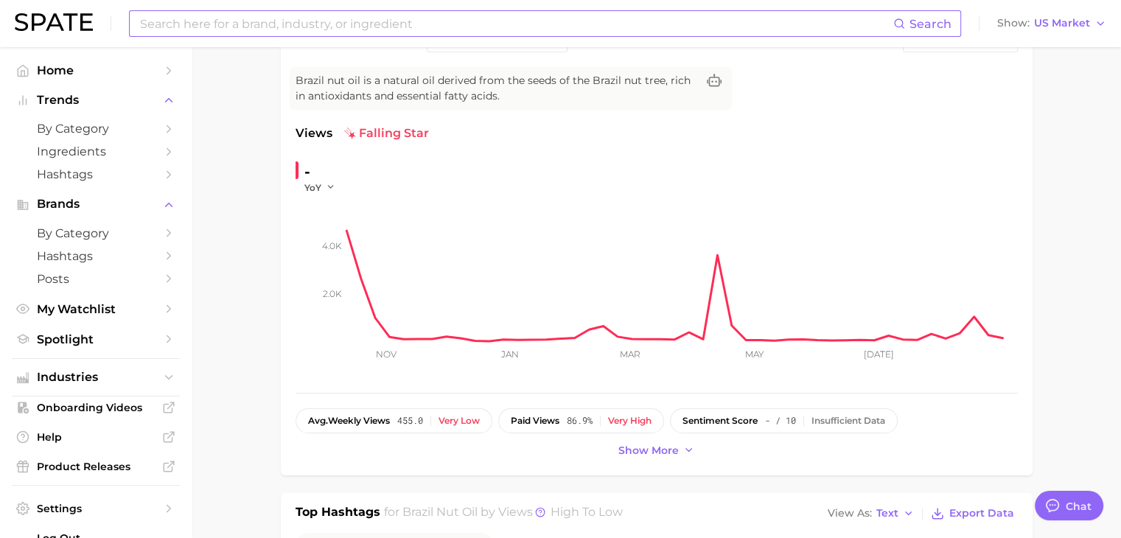
click at [226, 27] on input at bounding box center [516, 23] width 755 height 25
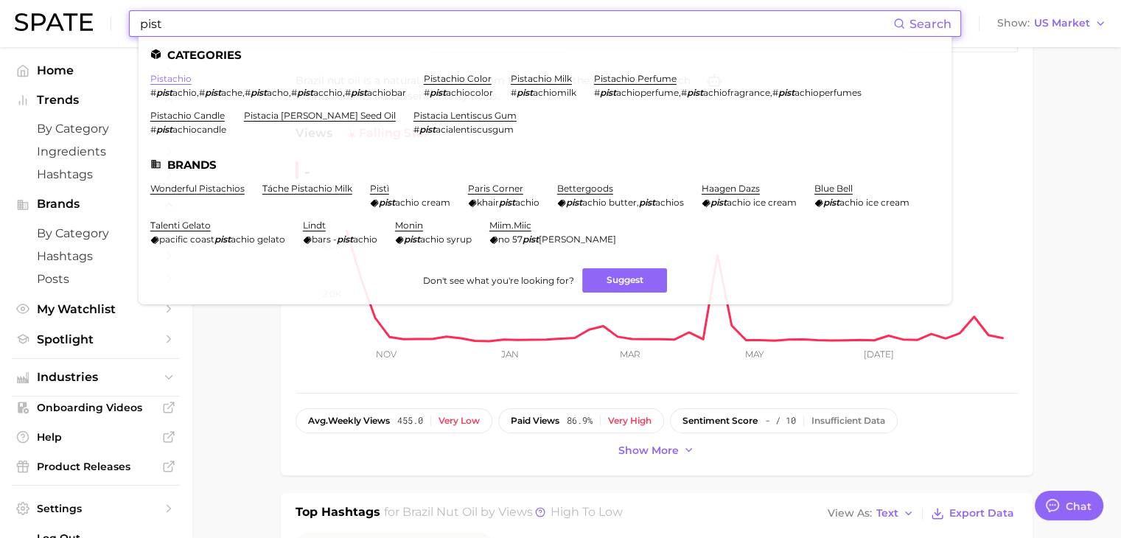
type input "pist"
click at [170, 74] on link "pistachio" at bounding box center [170, 78] width 41 height 11
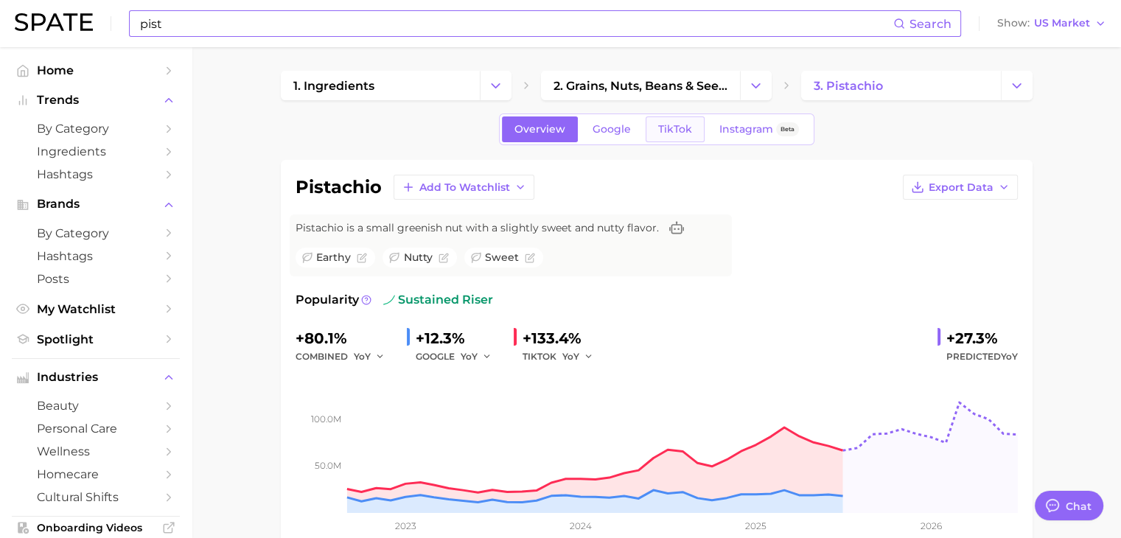
click at [672, 125] on span "TikTok" at bounding box center [675, 129] width 34 height 13
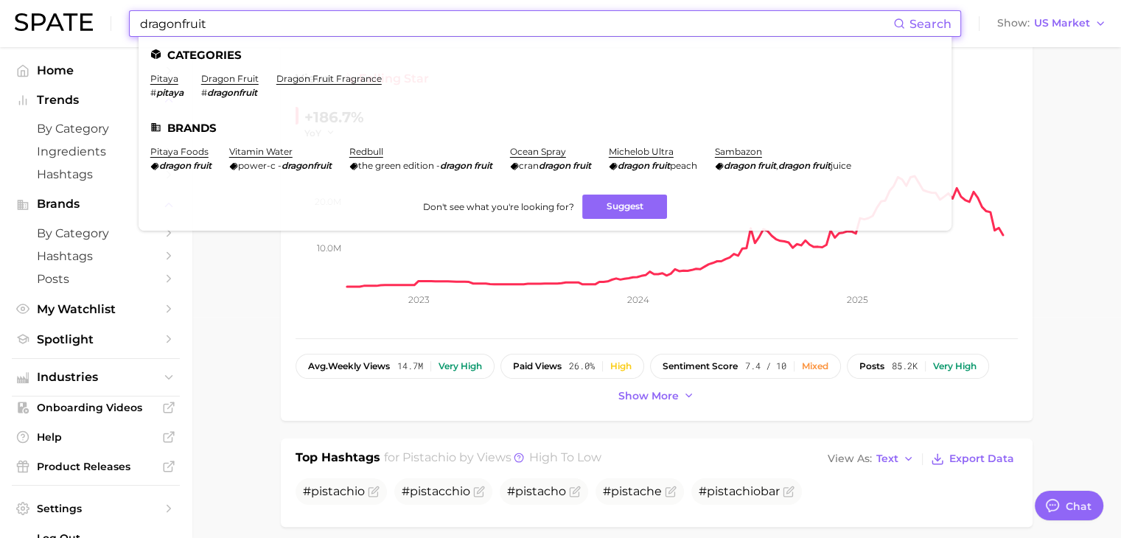
click at [351, 72] on ul "Categories pitaya # pitaya dragon fruit # dragonfruit dragon fruit fragrance Br…" at bounding box center [545, 134] width 813 height 194
click at [351, 77] on link "dragon fruit fragrance" at bounding box center [328, 78] width 105 height 11
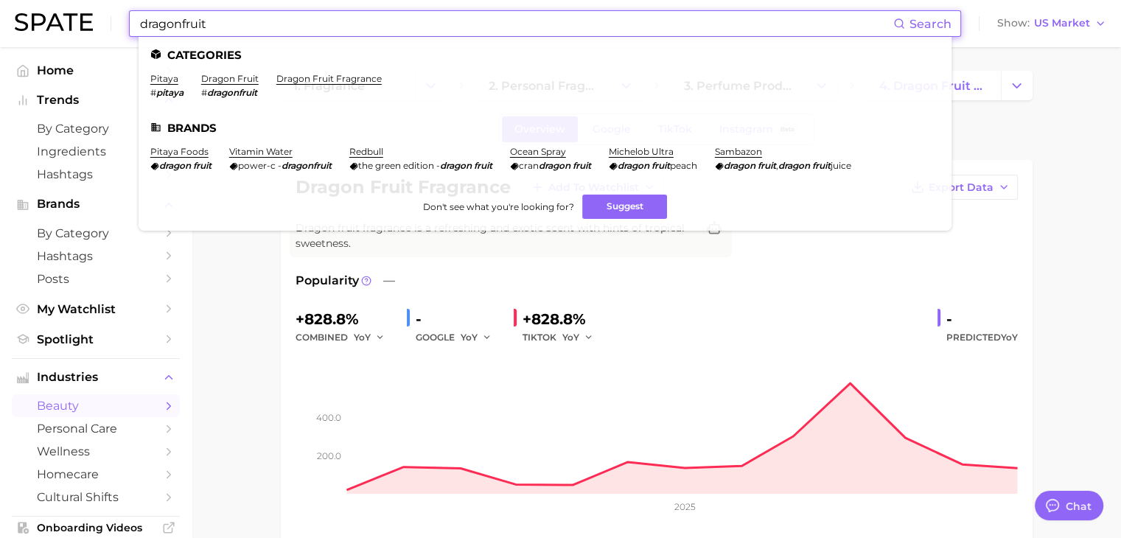
drag, startPoint x: 310, startPoint y: 23, endPoint x: 135, endPoint y: 21, distance: 174.7
click at [129, 24] on div "dragonfruit Search Categories pitaya # pitaya dragon fruit # dragonfruit dragon…" at bounding box center [545, 23] width 832 height 27
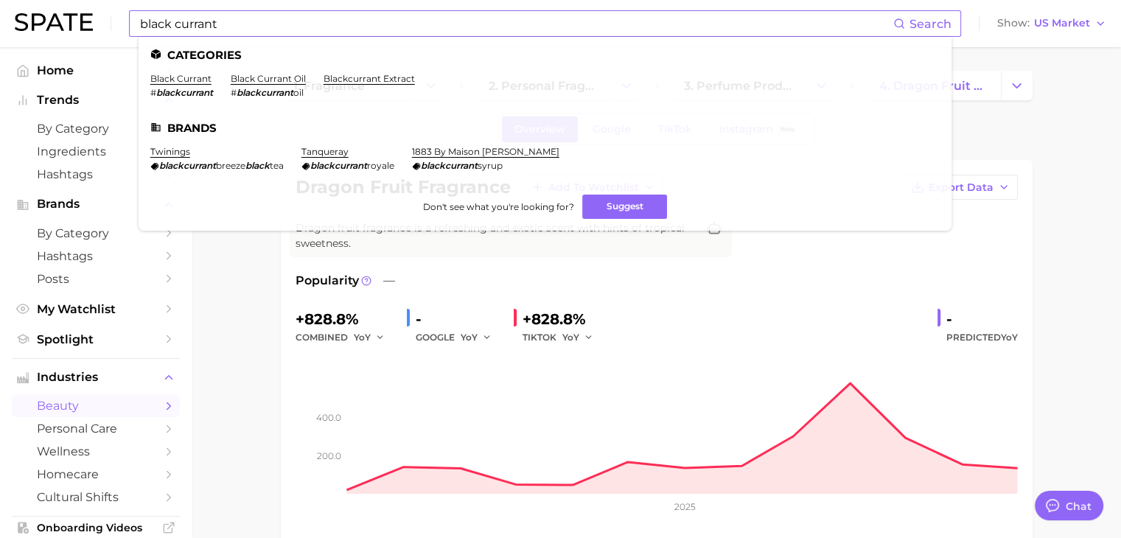
click at [177, 71] on ul "Categories black currant # blackcurrant black currant oil # blackcurrant oil bl…" at bounding box center [545, 134] width 813 height 194
click at [177, 80] on link "black currant" at bounding box center [180, 78] width 61 height 11
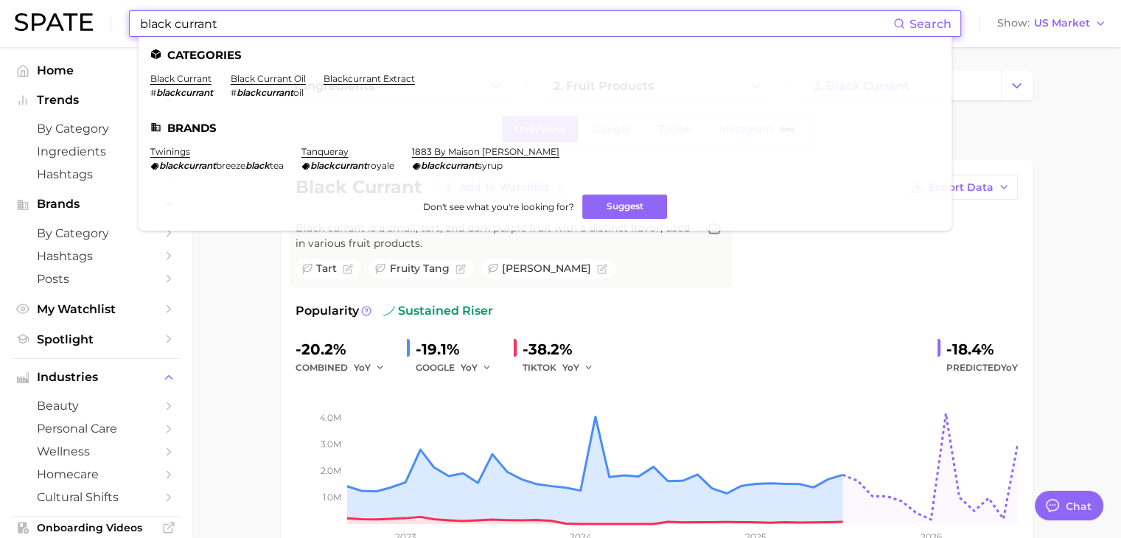
drag, startPoint x: 436, startPoint y: 22, endPoint x: 111, endPoint y: 1, distance: 325.7
click at [111, 1] on div "black currant Search Categories black currant # blackcurrant black currant oil …" at bounding box center [560, 23] width 1091 height 47
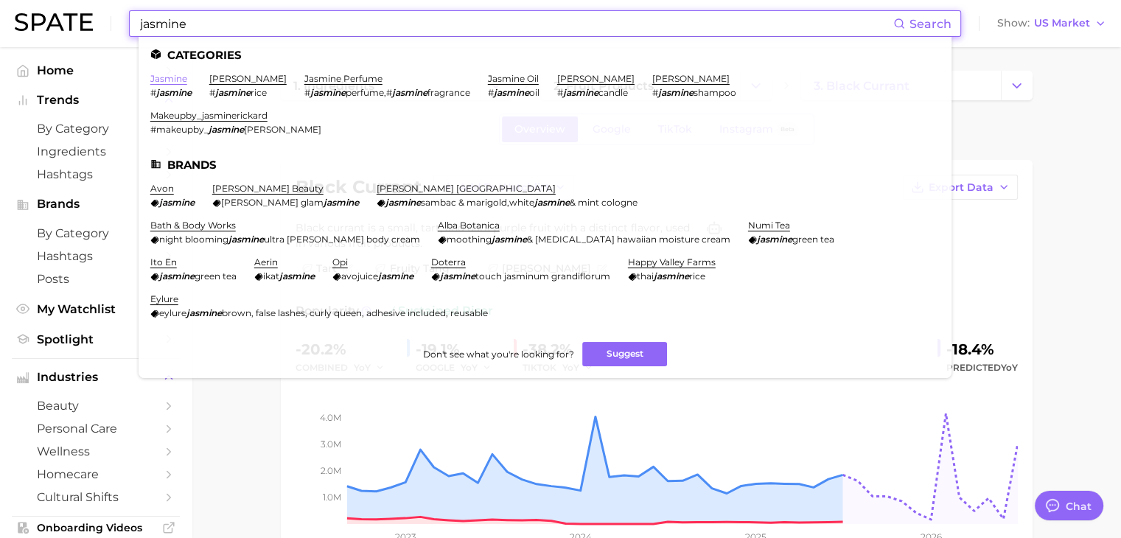
click at [174, 83] on link "jasmine" at bounding box center [168, 78] width 37 height 11
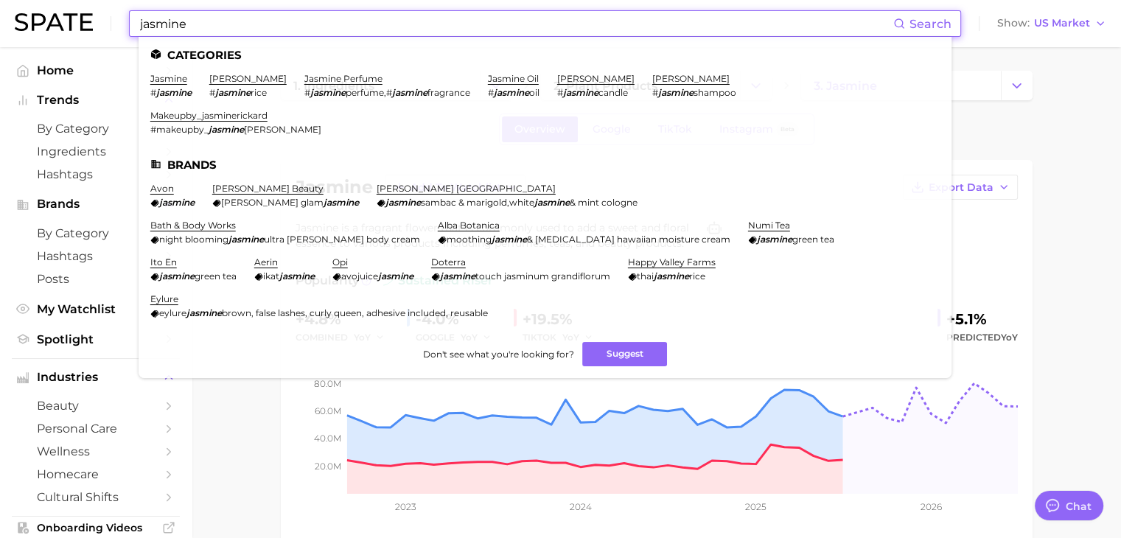
drag, startPoint x: 283, startPoint y: 19, endPoint x: 136, endPoint y: 27, distance: 147.6
click at [136, 27] on div "jasmine Search Categories jasmine # jasmine jasmine rice # jasmine rice jasmine…" at bounding box center [545, 23] width 832 height 27
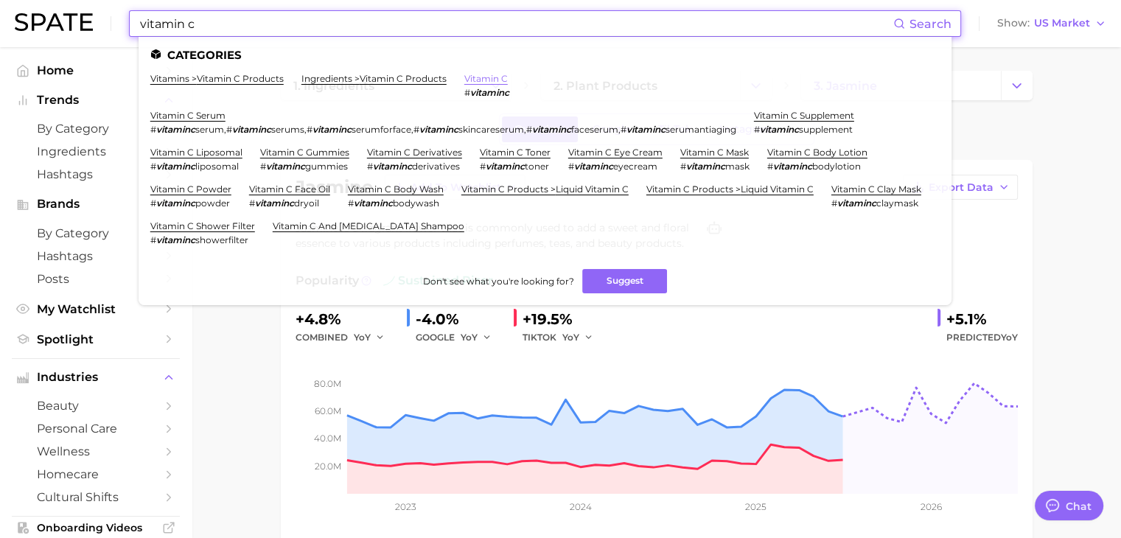
type input "vitamin c"
click at [500, 77] on link "vitamin c" at bounding box center [485, 78] width 43 height 11
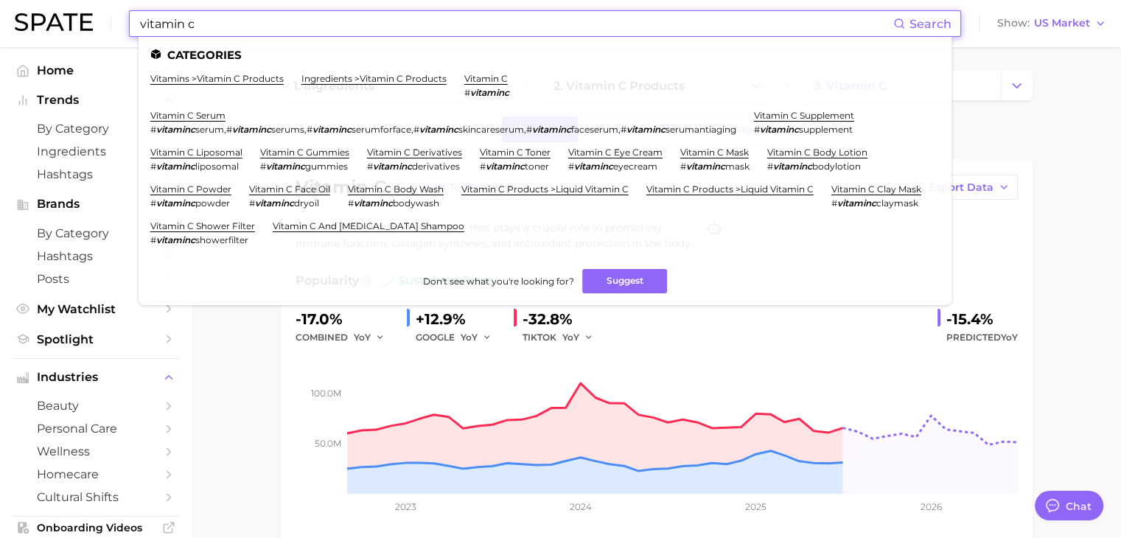
click at [303, 29] on input "vitamin c" at bounding box center [516, 23] width 755 height 25
click at [255, 79] on link "vitamins > vitamin c products" at bounding box center [216, 78] width 133 height 11
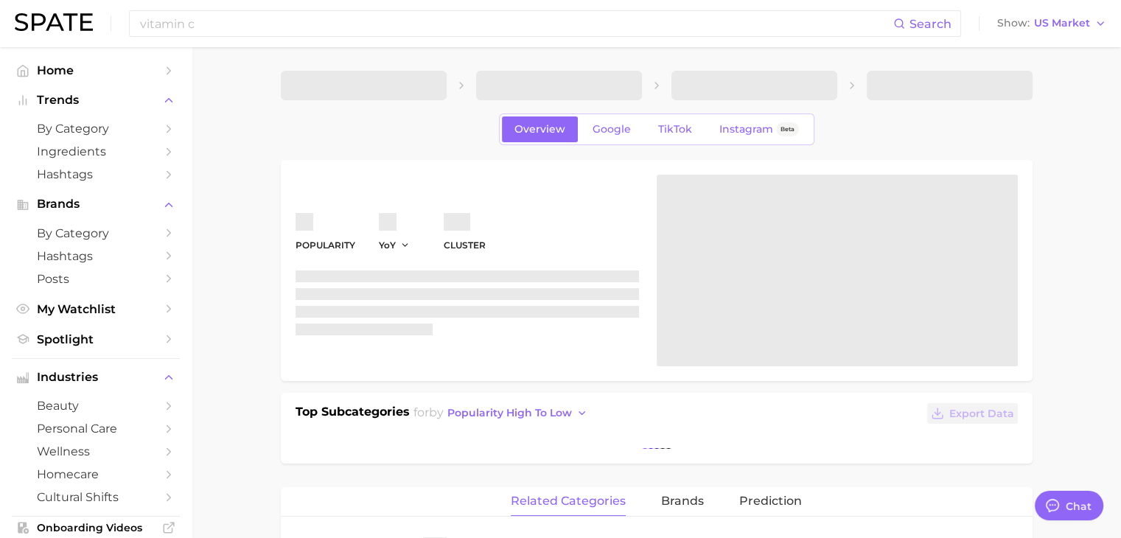
type textarea "x"
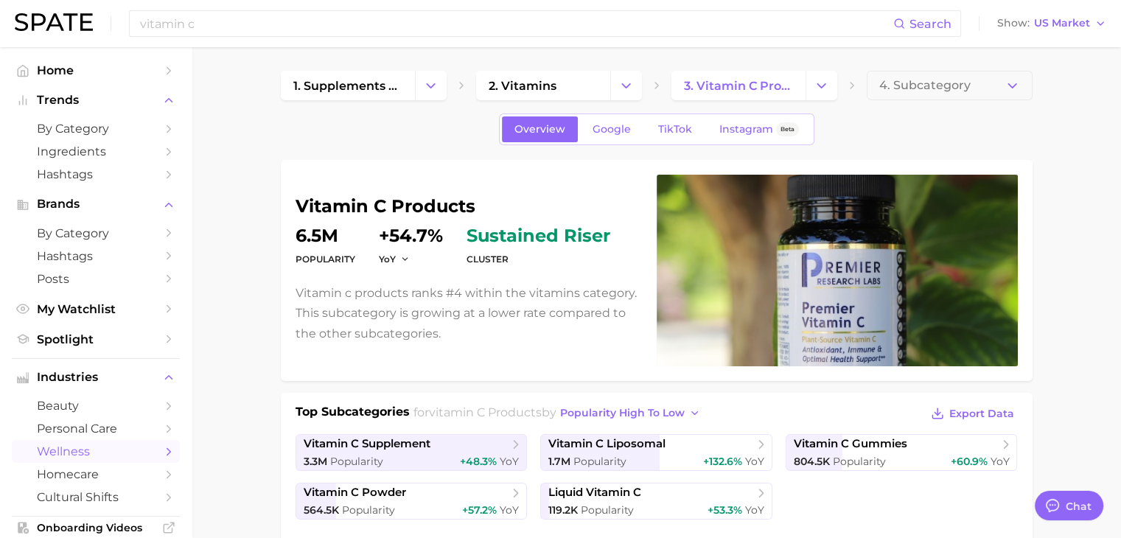
click at [287, 39] on div "vitamin c Search Show US Market" at bounding box center [560, 23] width 1091 height 47
click at [284, 23] on input "vitamin c" at bounding box center [516, 23] width 755 height 25
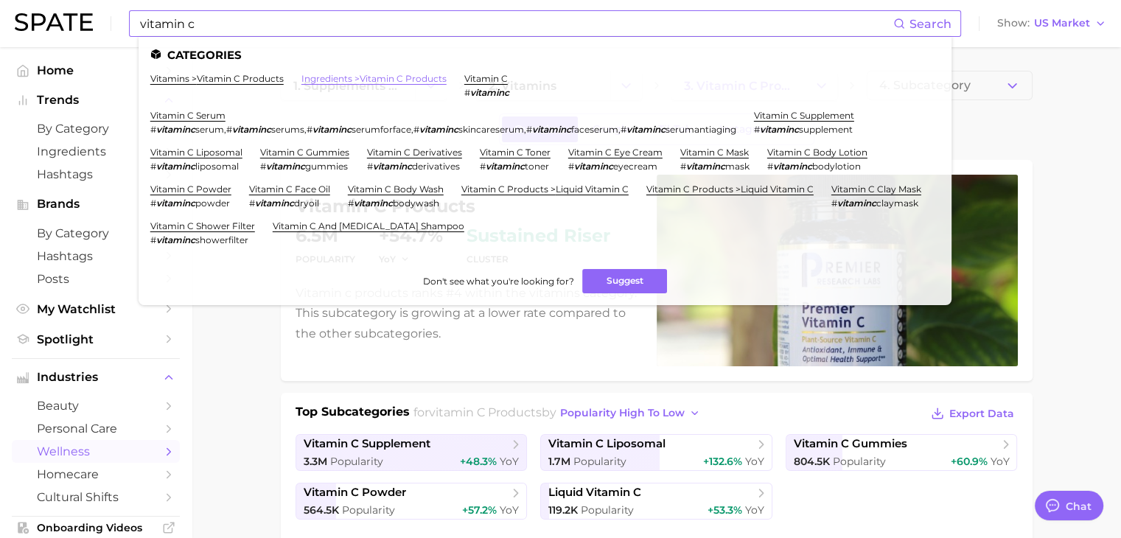
click at [344, 80] on link "ingredients > vitamin c products" at bounding box center [373, 78] width 145 height 11
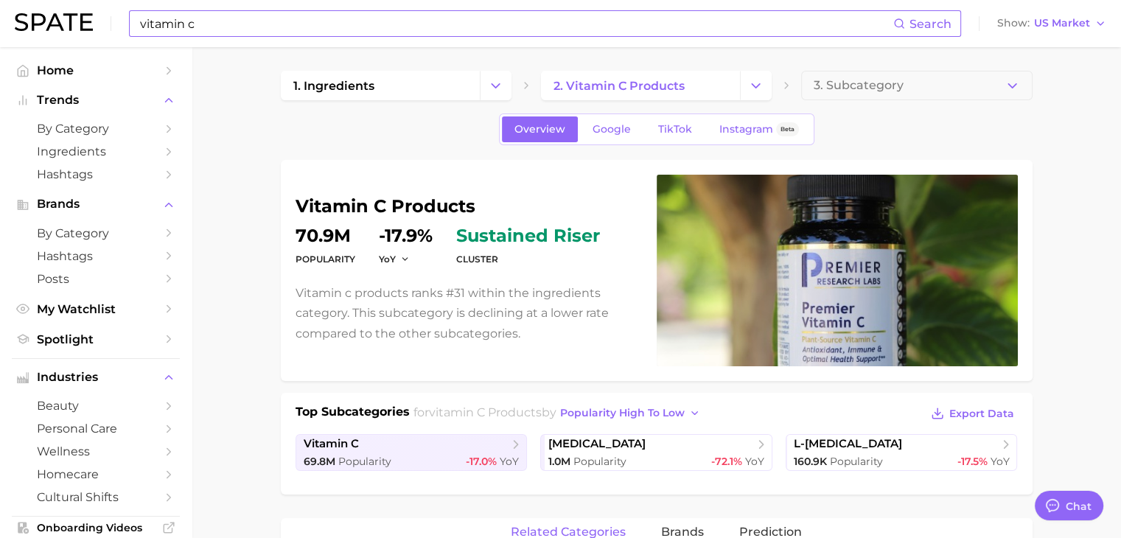
click at [305, 19] on input "vitamin c" at bounding box center [516, 23] width 755 height 25
type input "v"
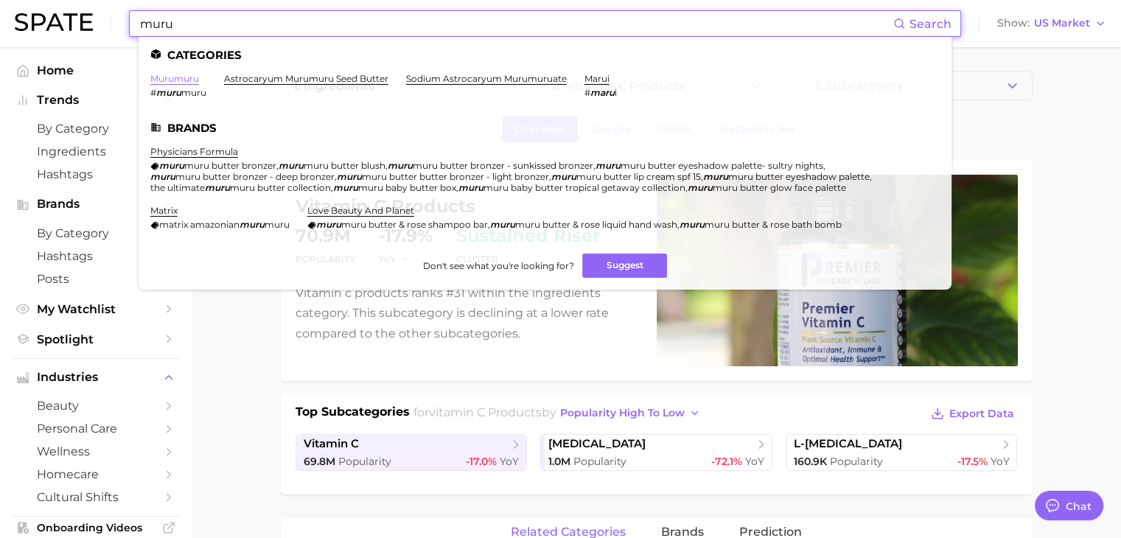
type input "muru"
click at [180, 80] on link "murumuru" at bounding box center [174, 78] width 49 height 11
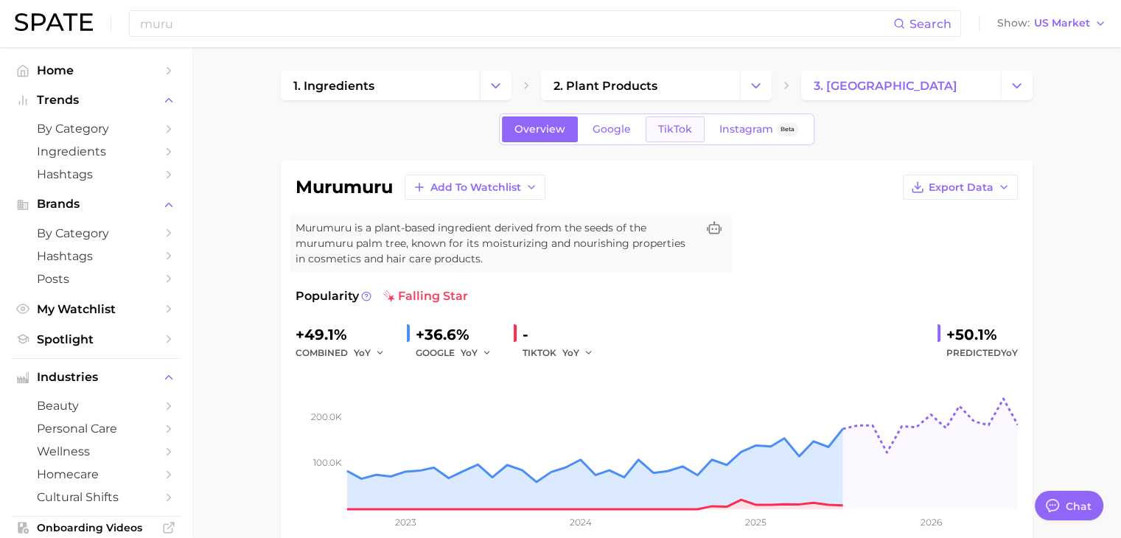
click at [682, 125] on span "TikTok" at bounding box center [675, 129] width 34 height 13
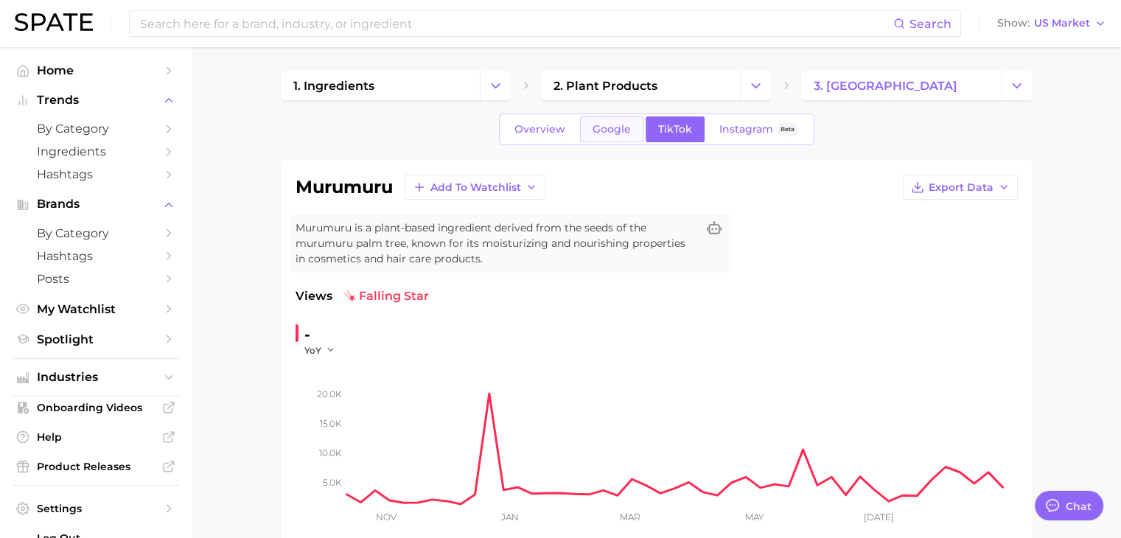
click at [623, 129] on span "Google" at bounding box center [612, 129] width 38 height 13
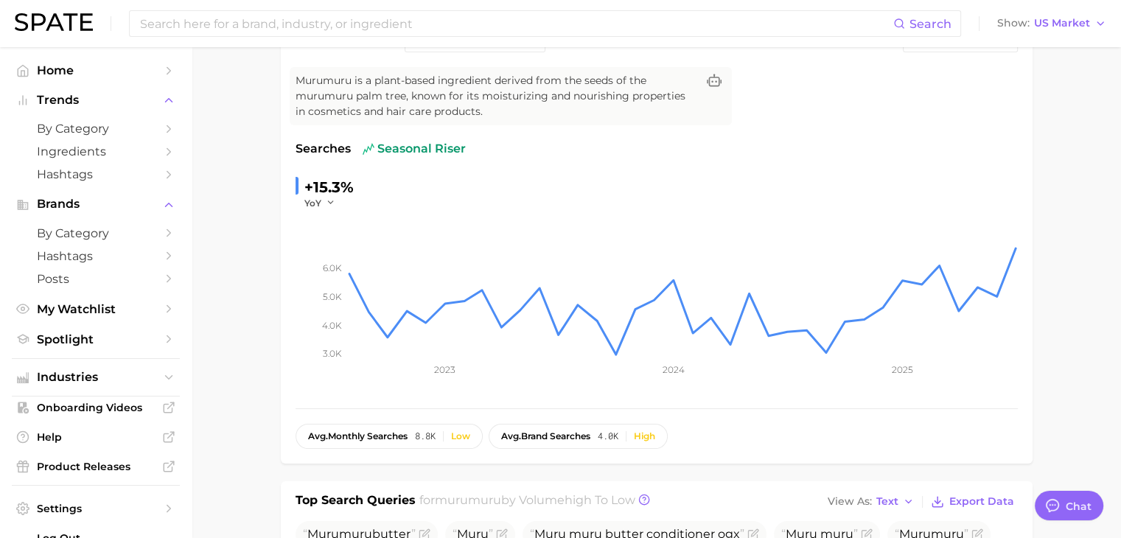
scroll to position [74, 0]
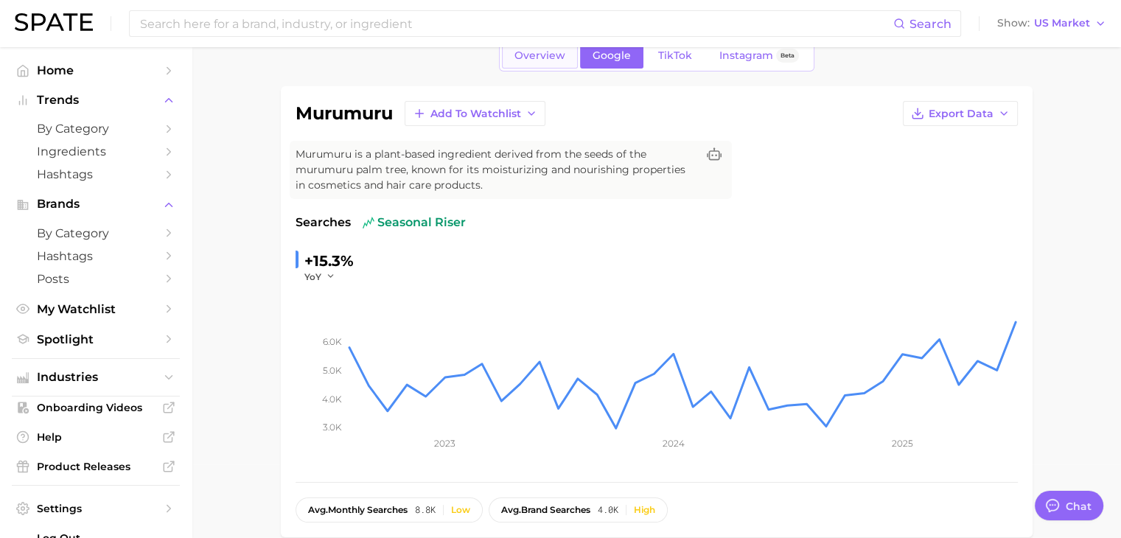
click at [547, 57] on span "Overview" at bounding box center [539, 55] width 51 height 13
